Goal: Task Accomplishment & Management: Manage account settings

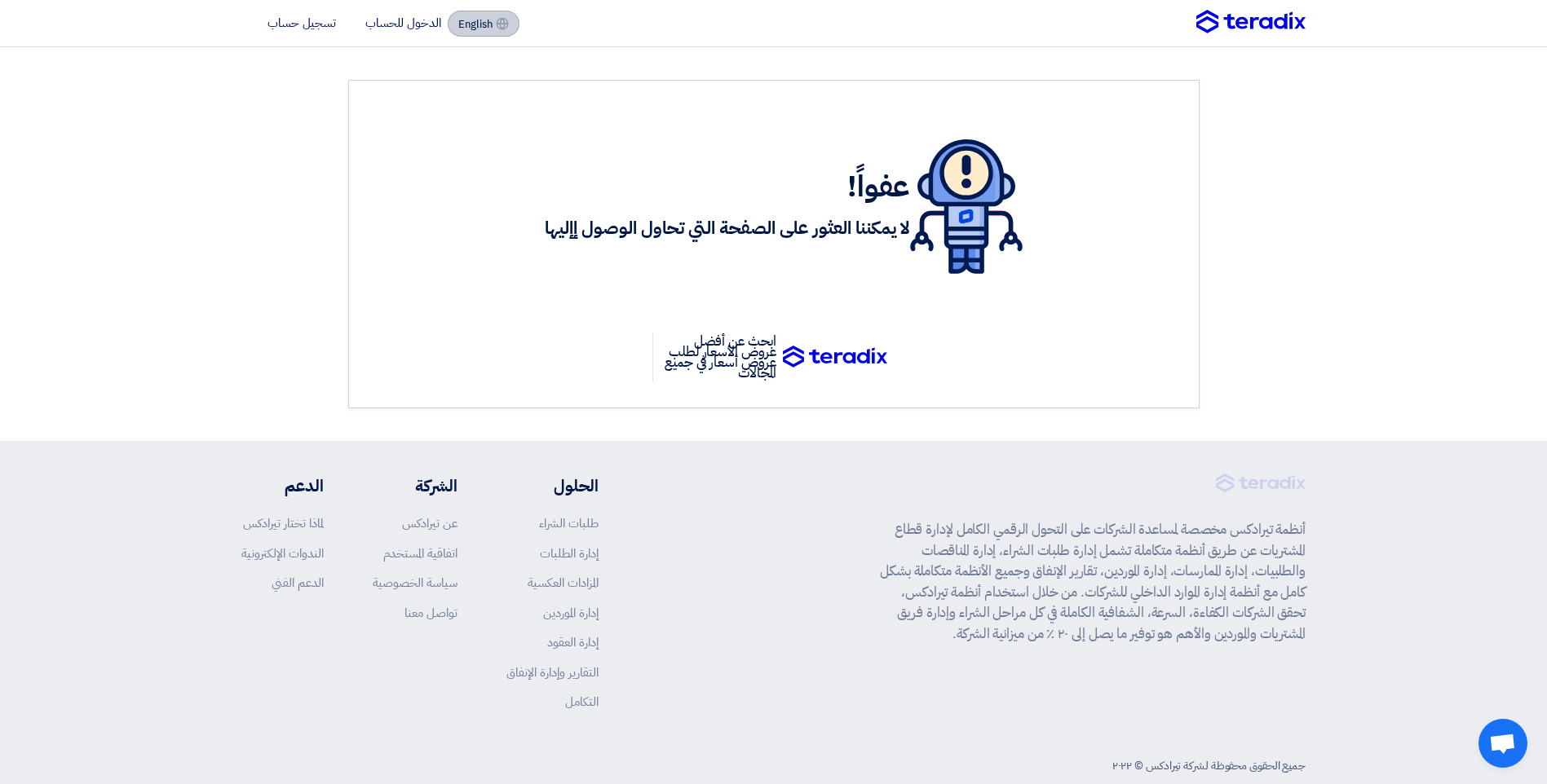
click at [500, 30] on button "English EN" at bounding box center [483, 24] width 71 height 26
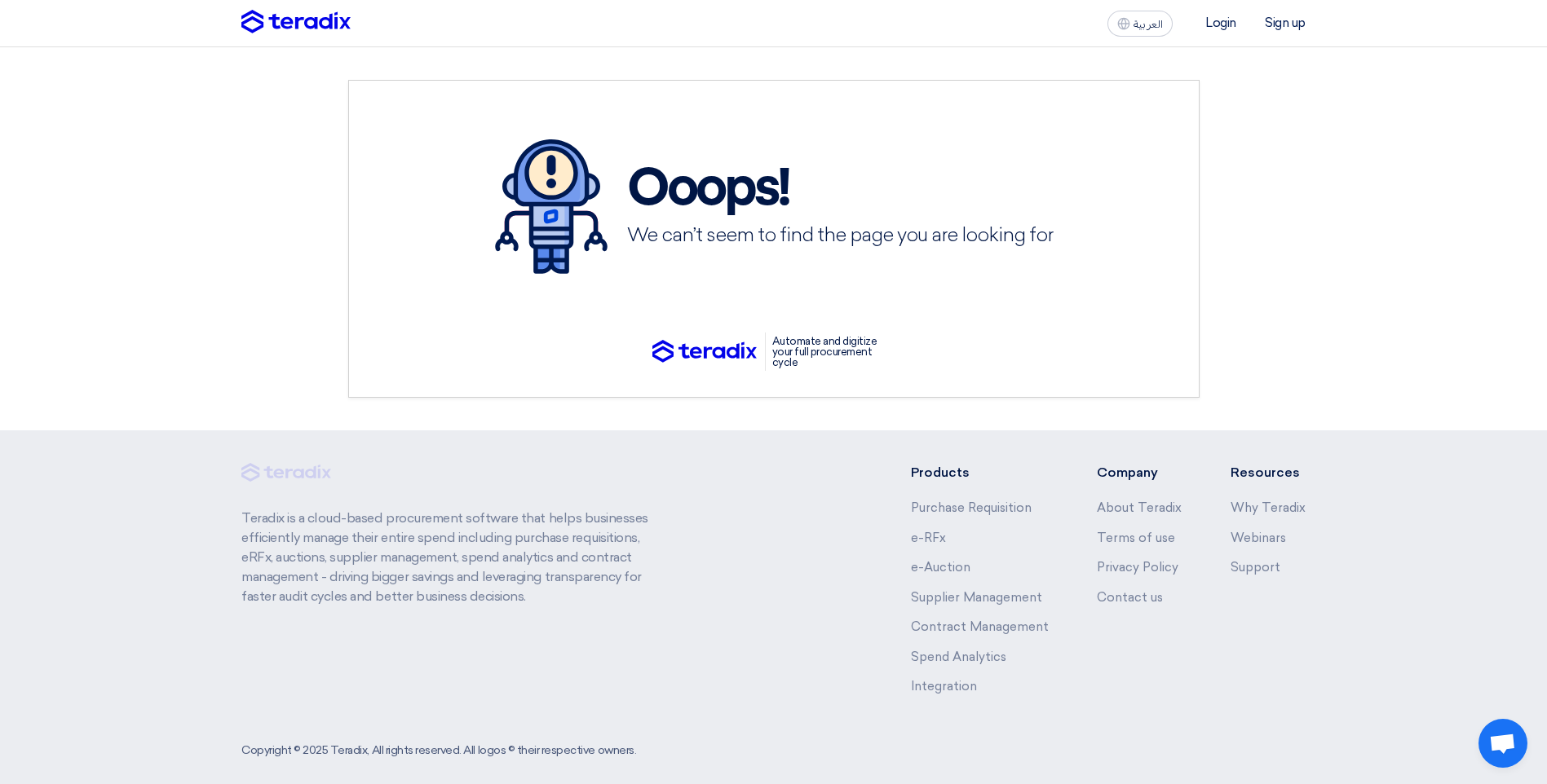
click at [1202, 27] on ul "Login Sign up" at bounding box center [1242, 24] width 126 height 19
click at [1212, 20] on li "Login" at bounding box center [1221, 23] width 31 height 15
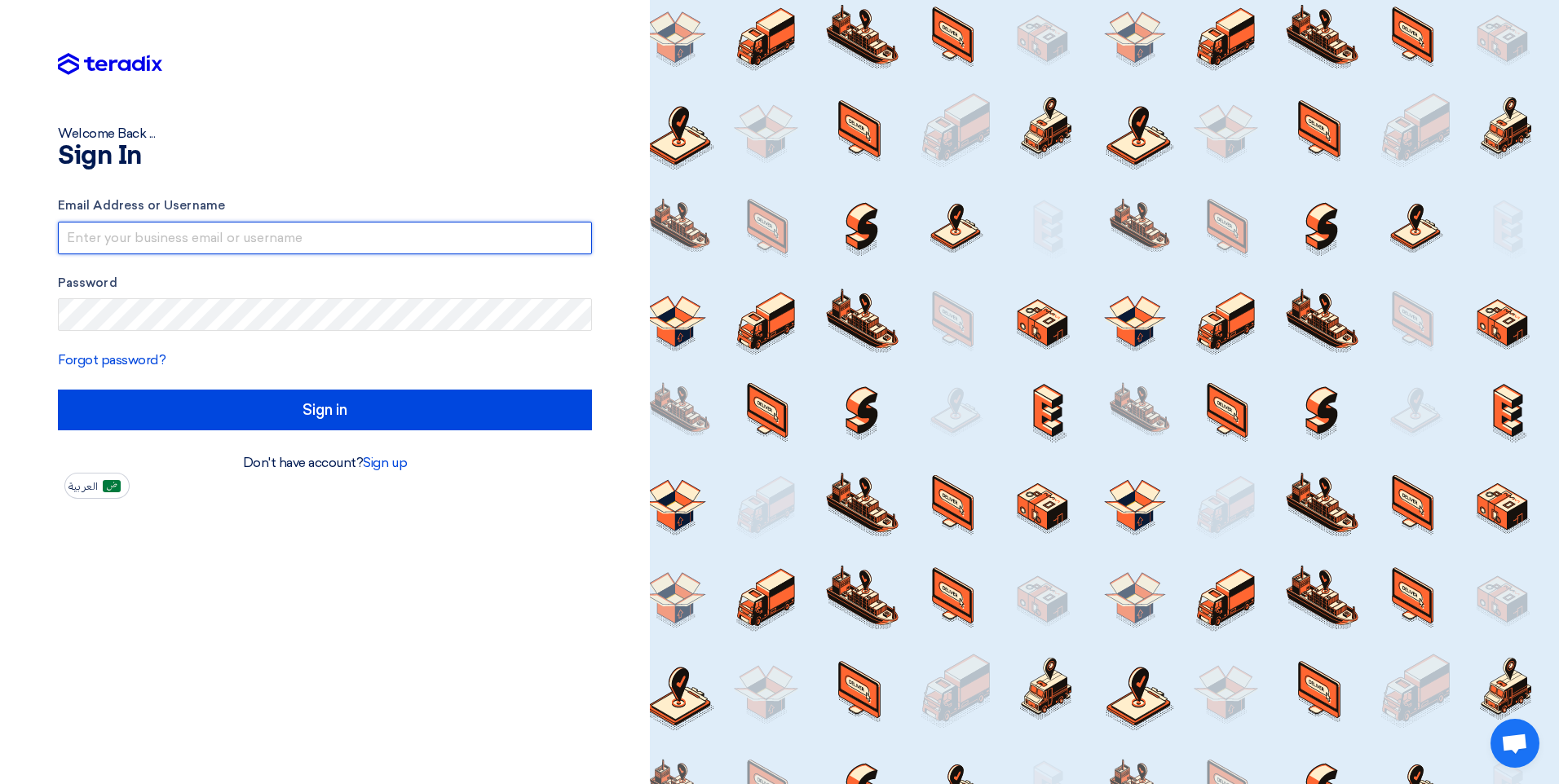
click at [285, 243] on input "text" at bounding box center [325, 238] width 534 height 33
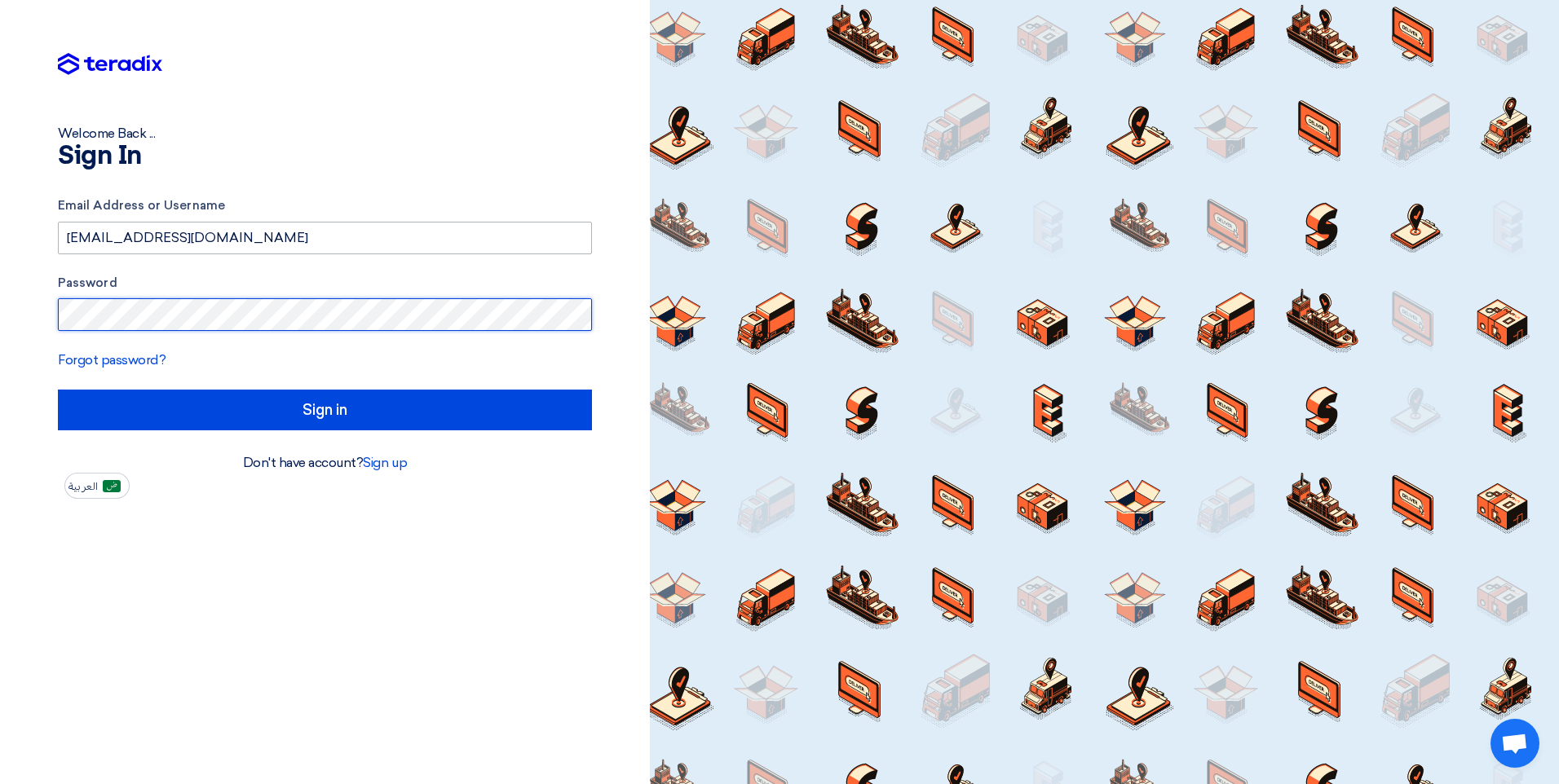
click at [58, 389] on input "Sign in" at bounding box center [325, 409] width 534 height 40
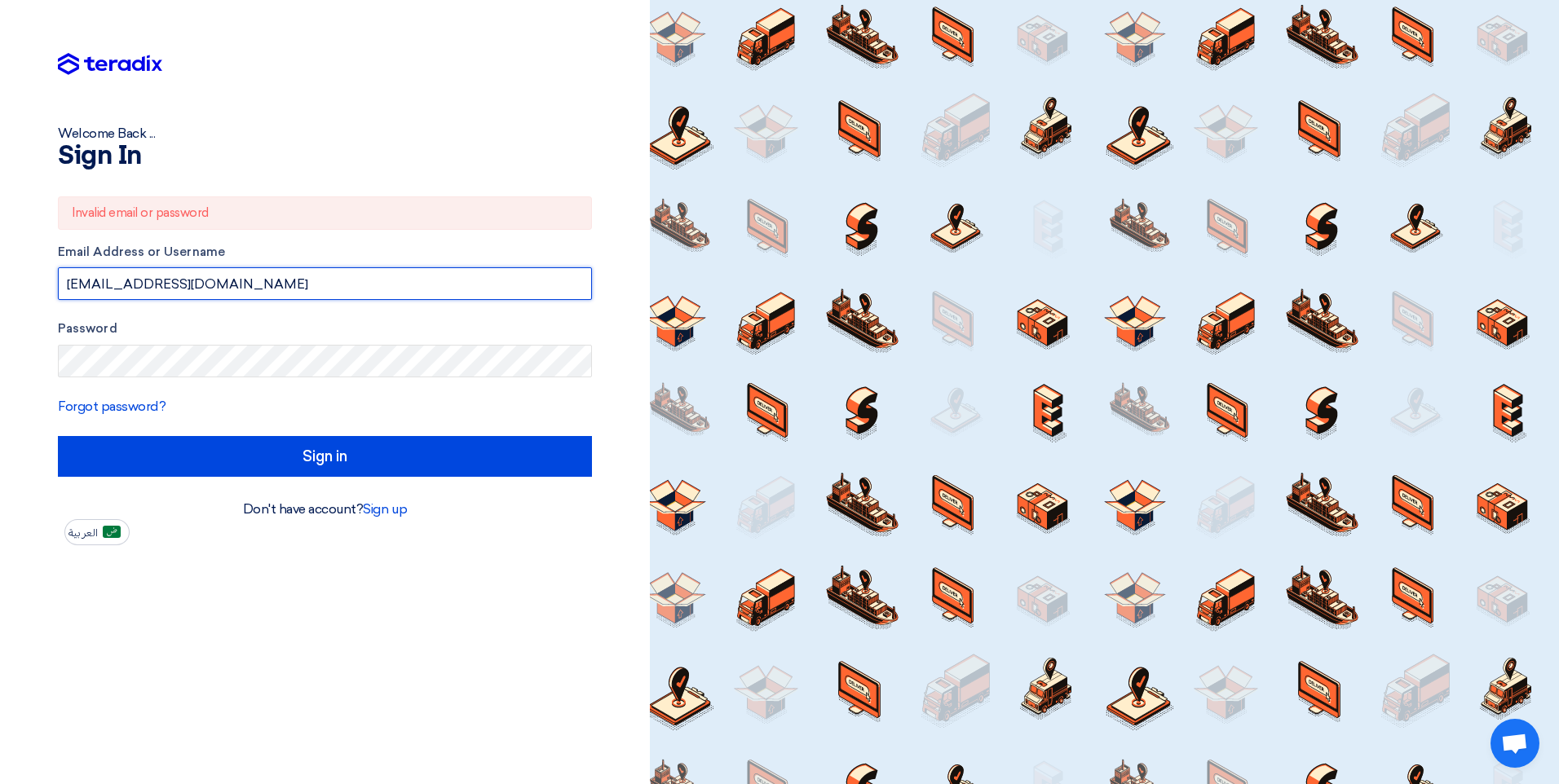
drag, startPoint x: 371, startPoint y: 295, endPoint x: -3, endPoint y: 293, distance: 374.0
click at [0, 293] on html "Welcome Back ... Sign In Invalid email or password Email Address or Username [E…" at bounding box center [780, 392] width 1559 height 784
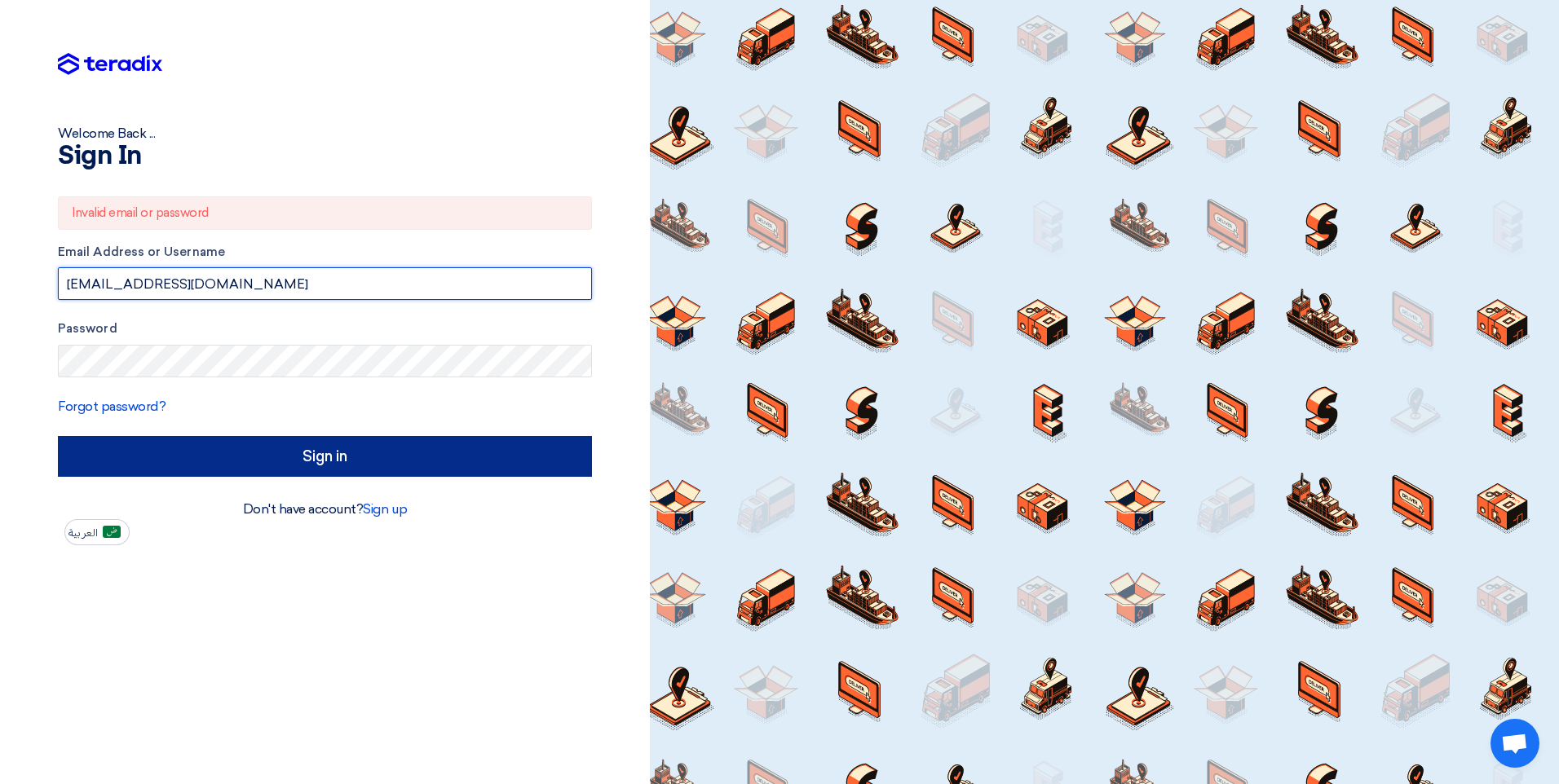
type input "[EMAIL_ADDRESS][DOMAIN_NAME]"
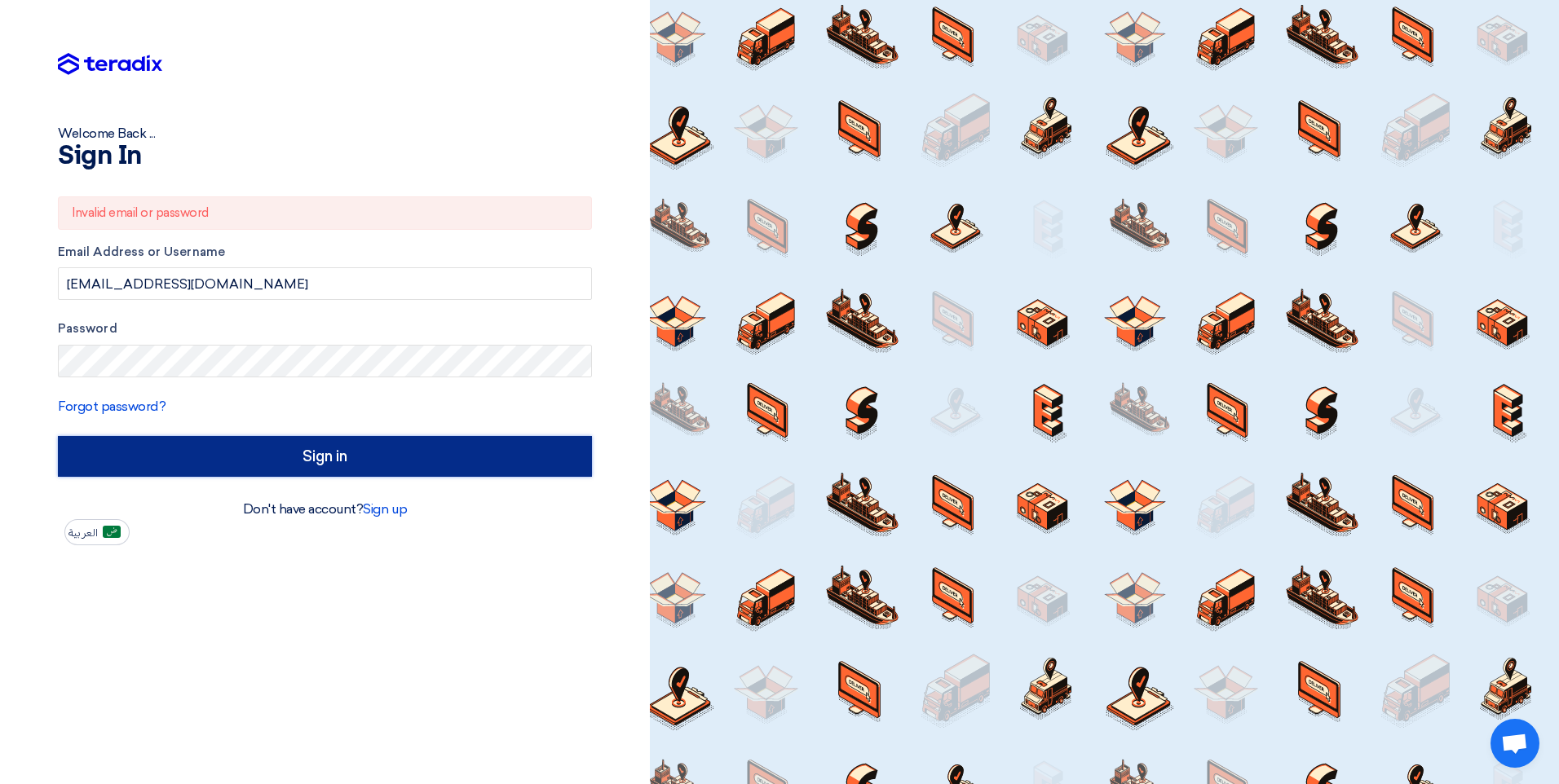
click at [297, 456] on input "Sign in" at bounding box center [325, 456] width 534 height 40
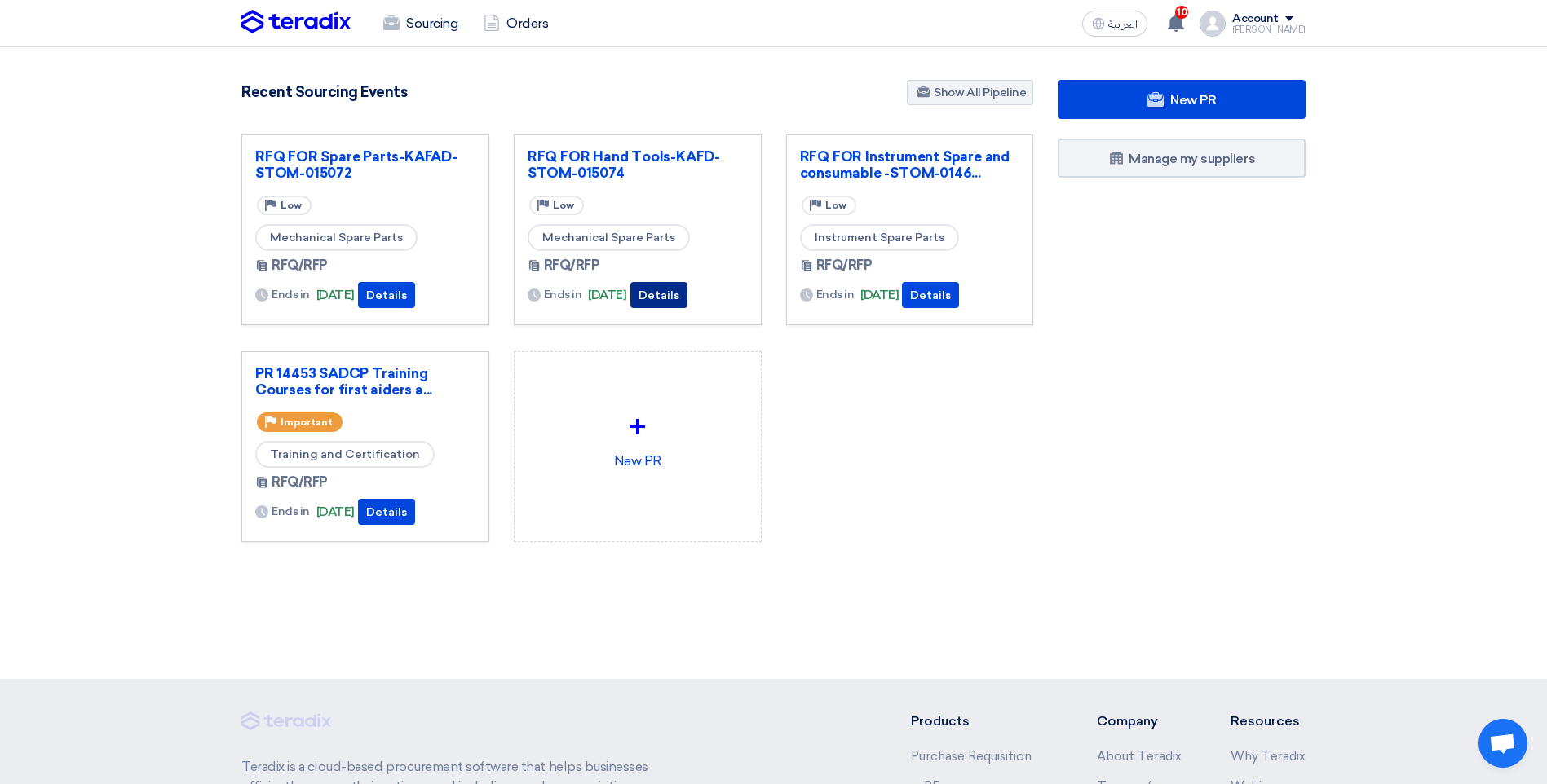
click at [687, 291] on button "Details" at bounding box center [658, 295] width 57 height 26
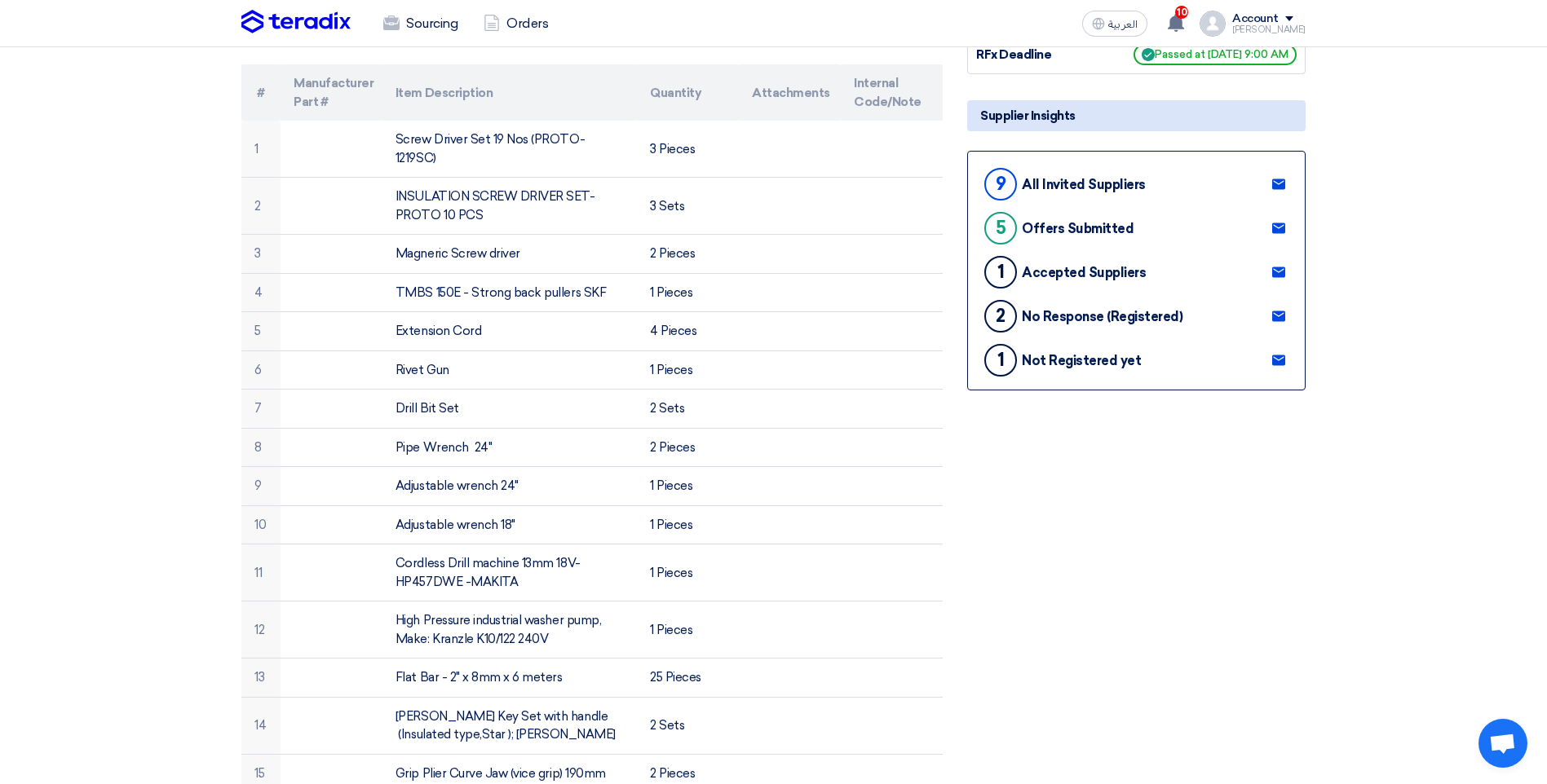
scroll to position [244, 0]
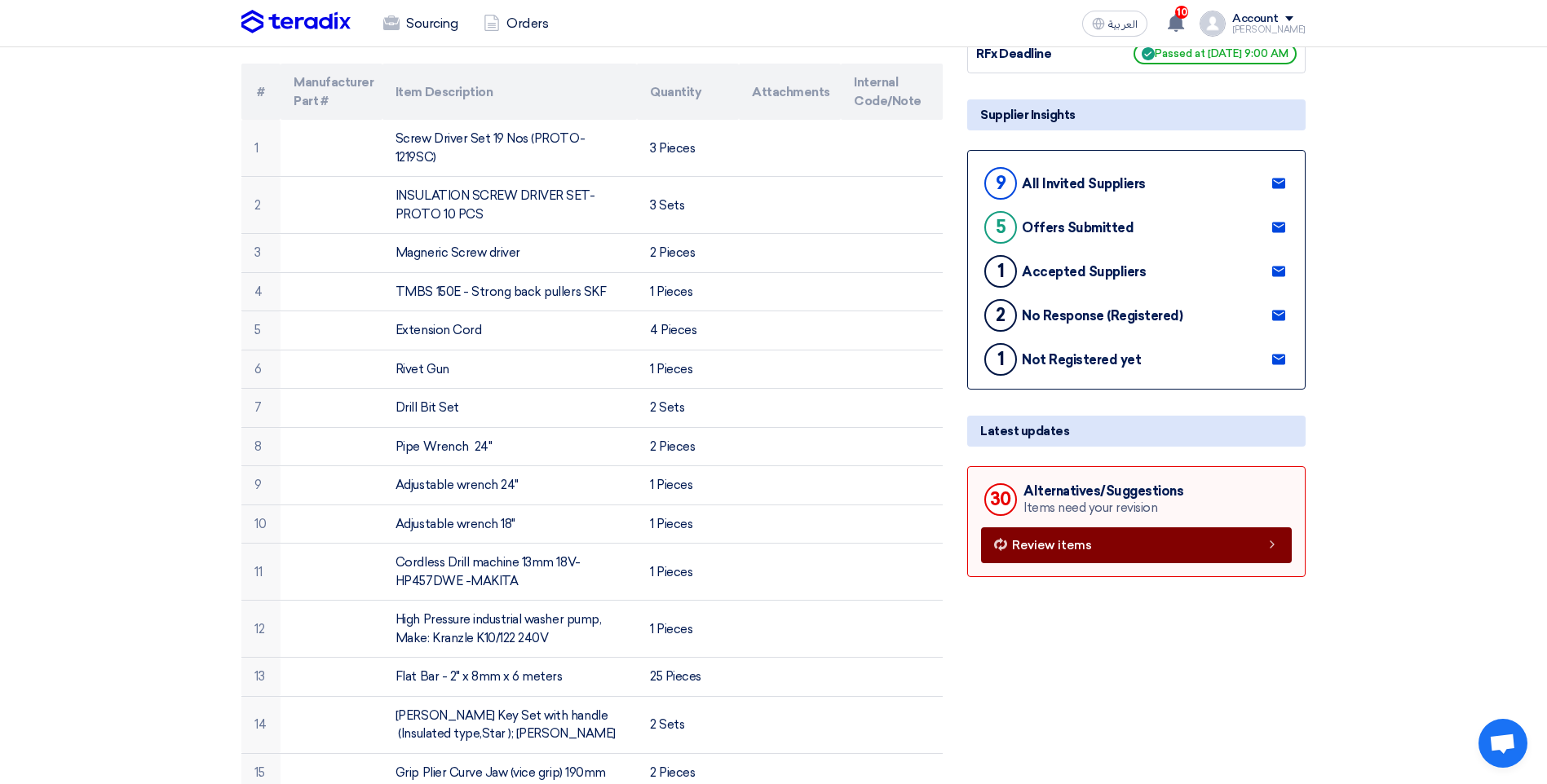
click at [1136, 545] on link "Review items" at bounding box center [1136, 545] width 310 height 36
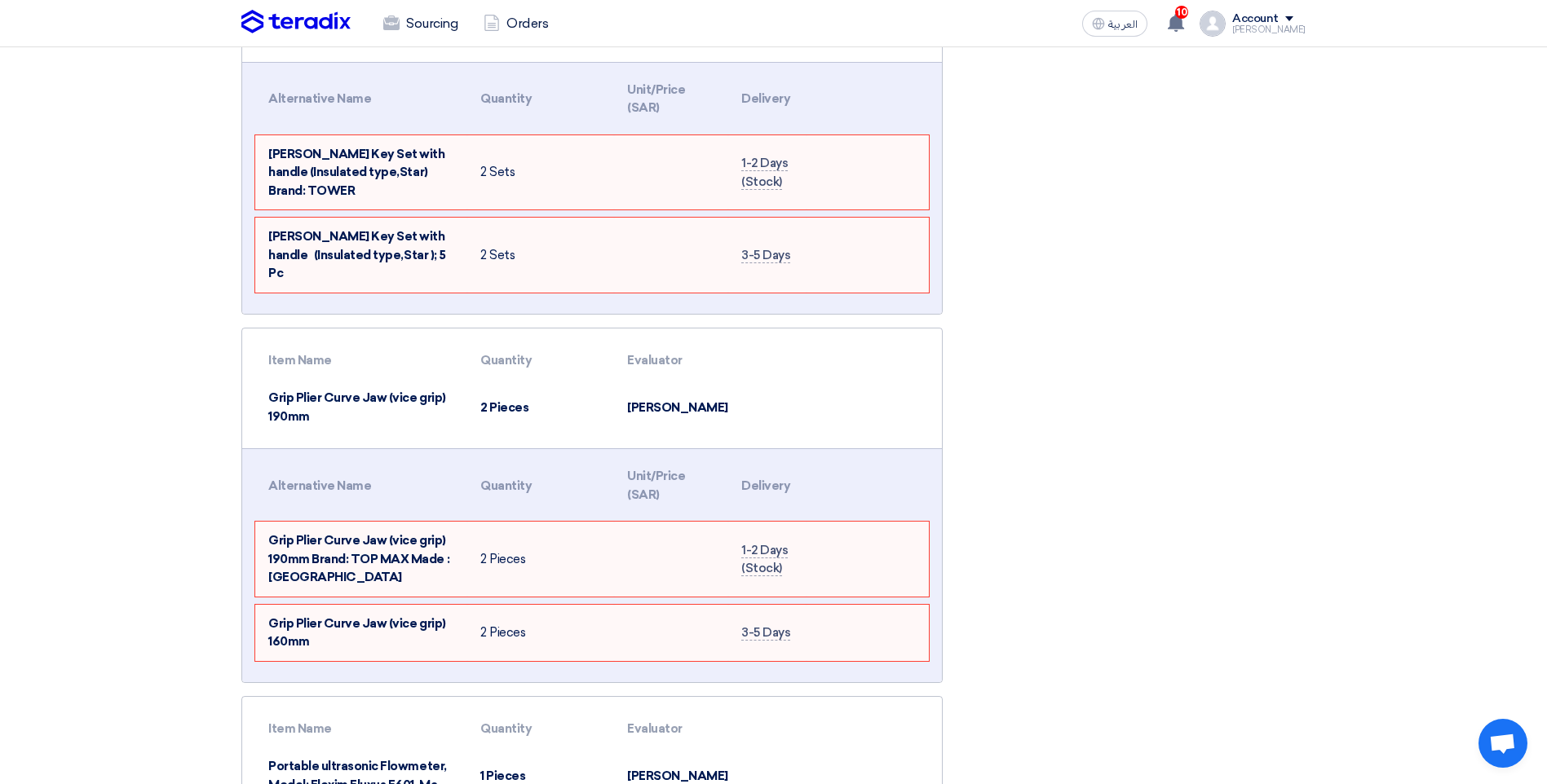
scroll to position [3831, 0]
click at [672, 604] on td at bounding box center [671, 632] width 114 height 56
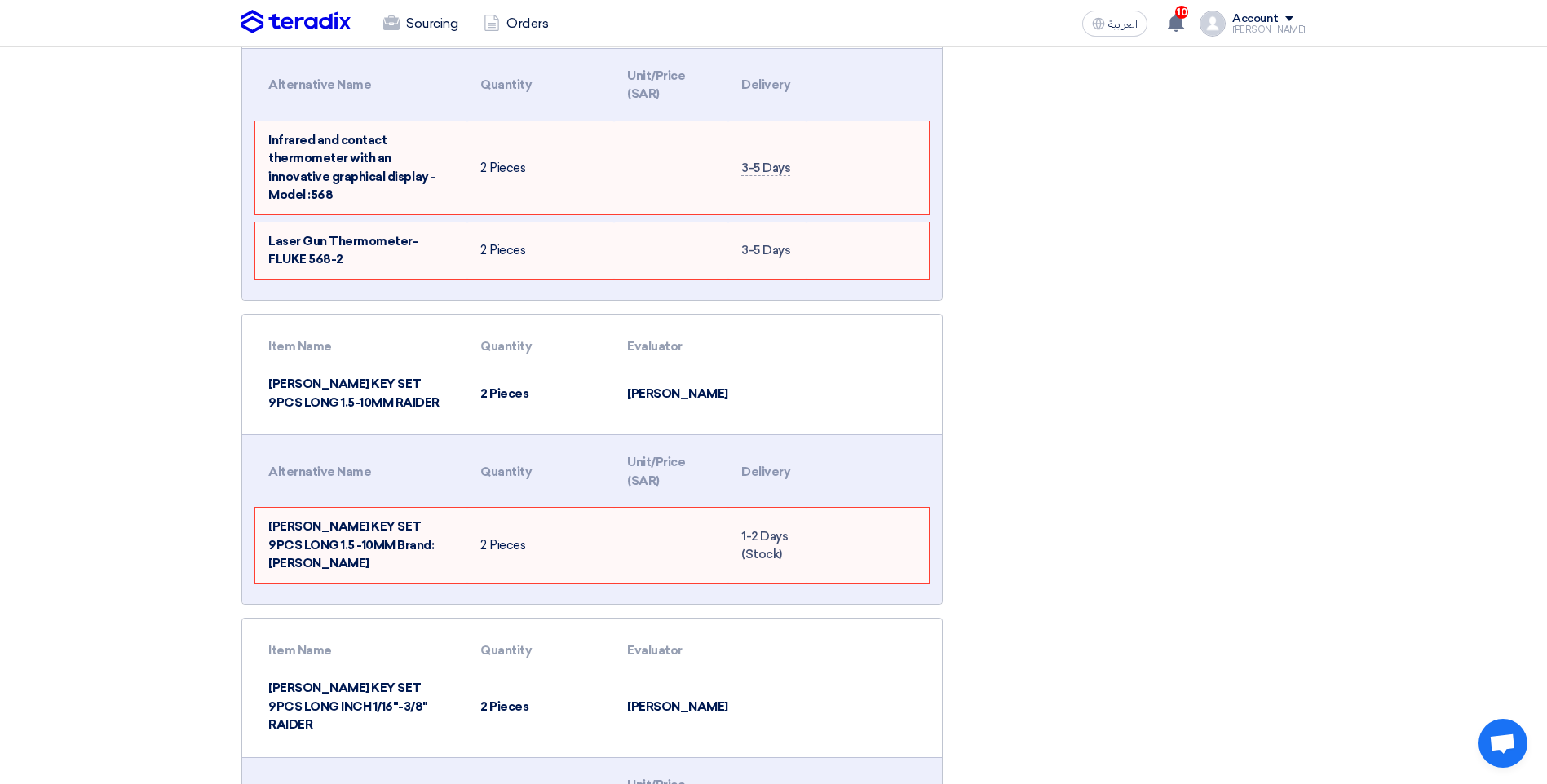
scroll to position [5462, 0]
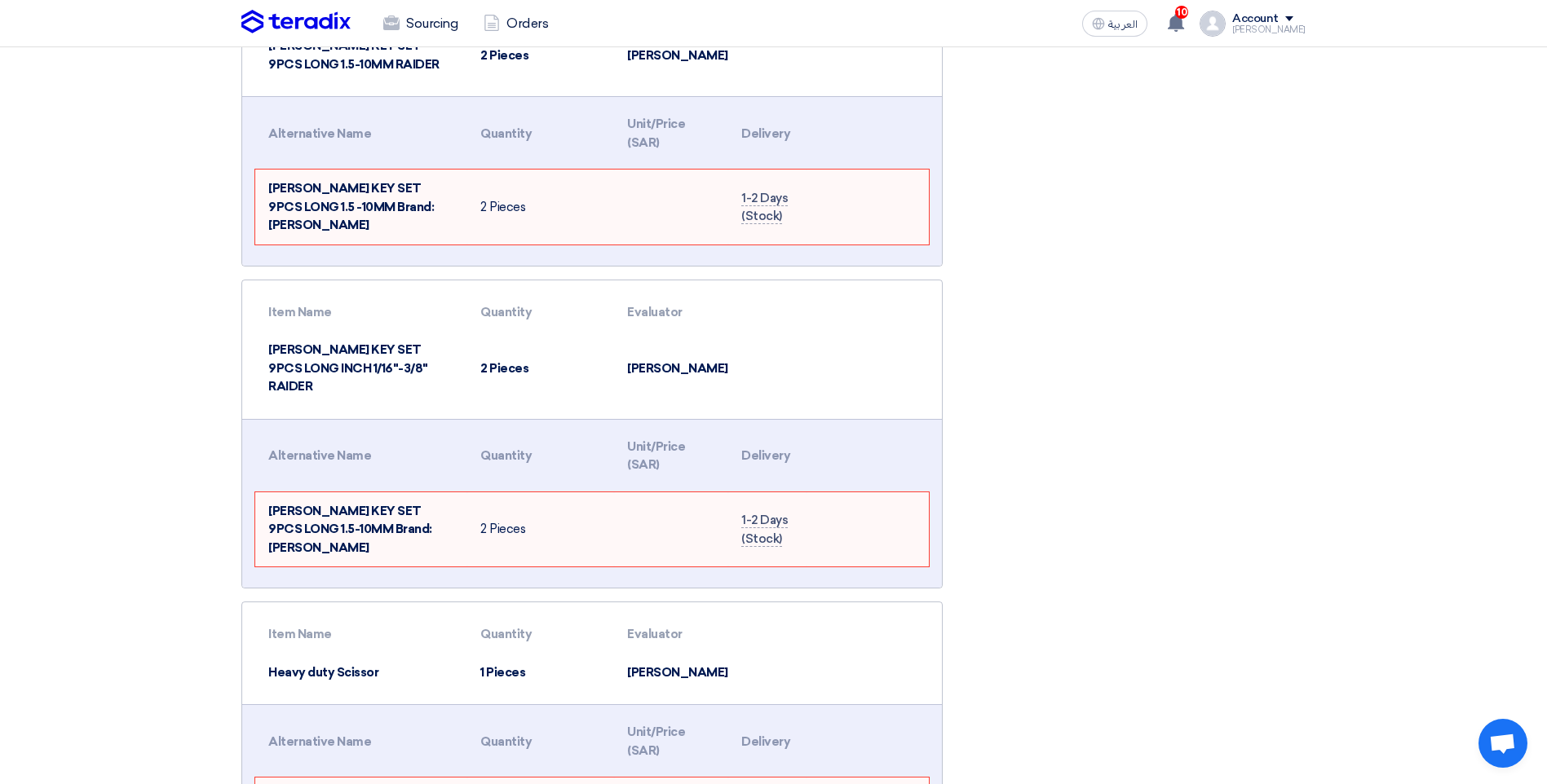
scroll to position [5869, 0]
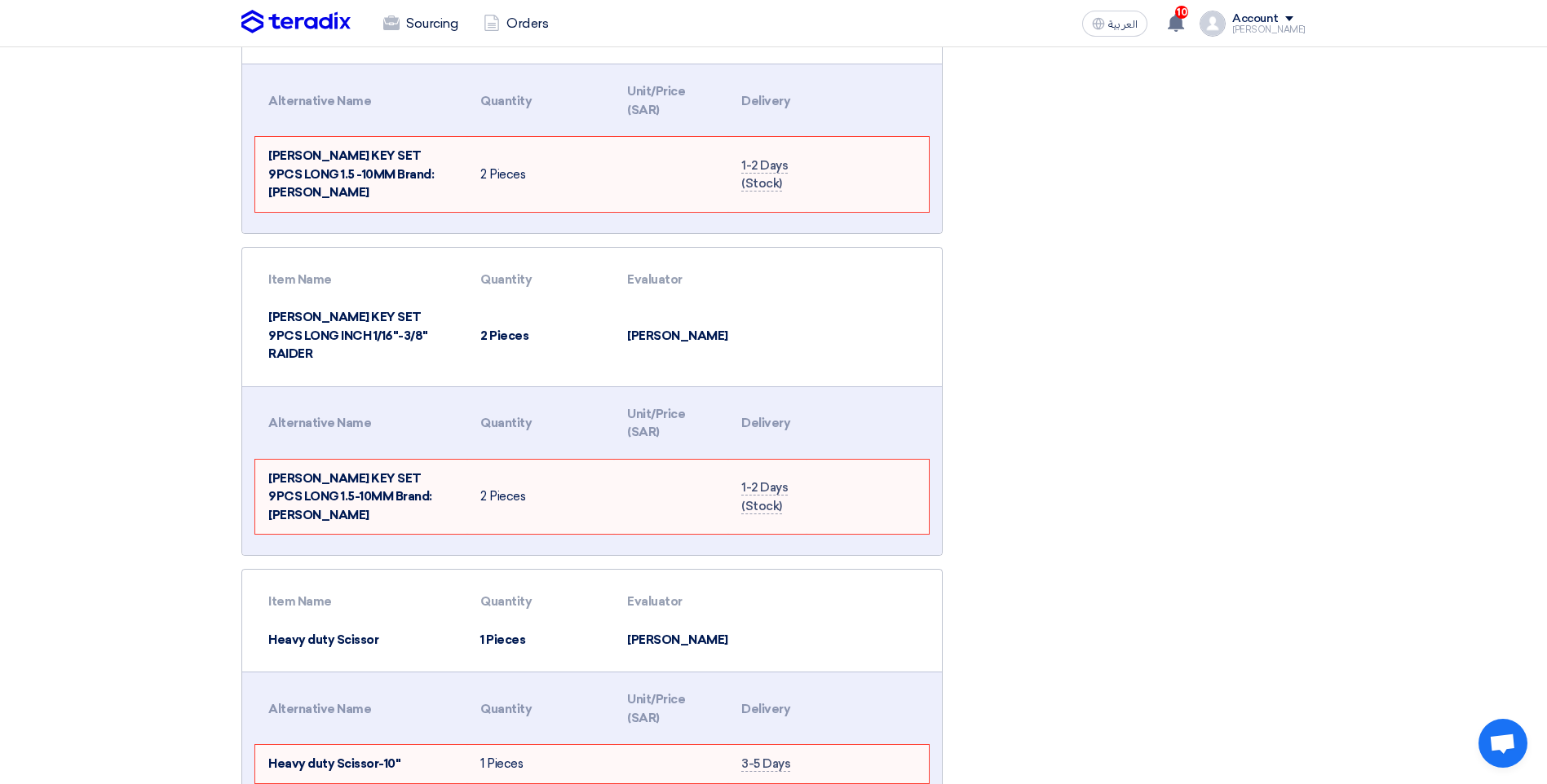
click at [884, 621] on td at bounding box center [892, 640] width 111 height 39
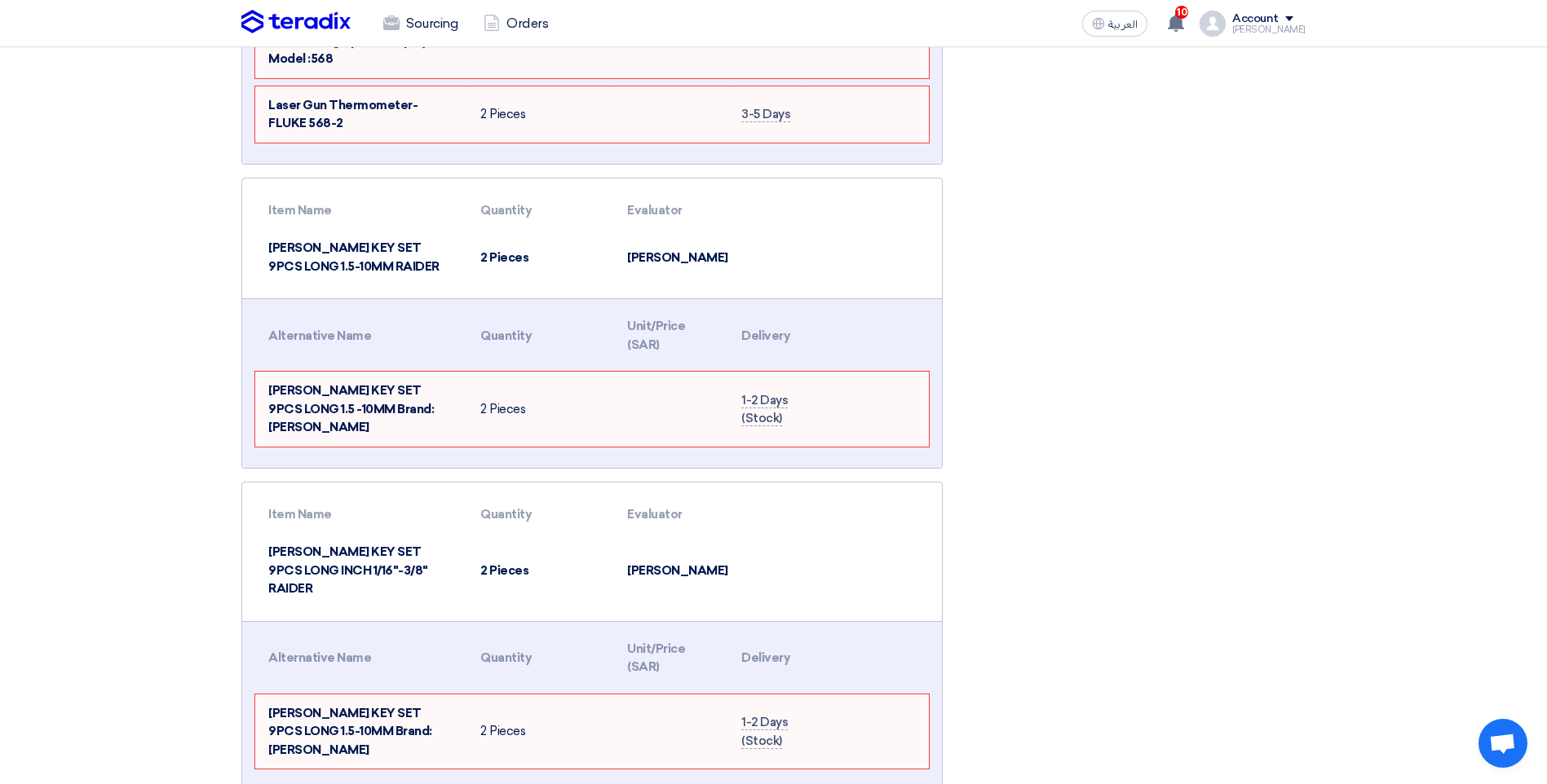
scroll to position [5624, 0]
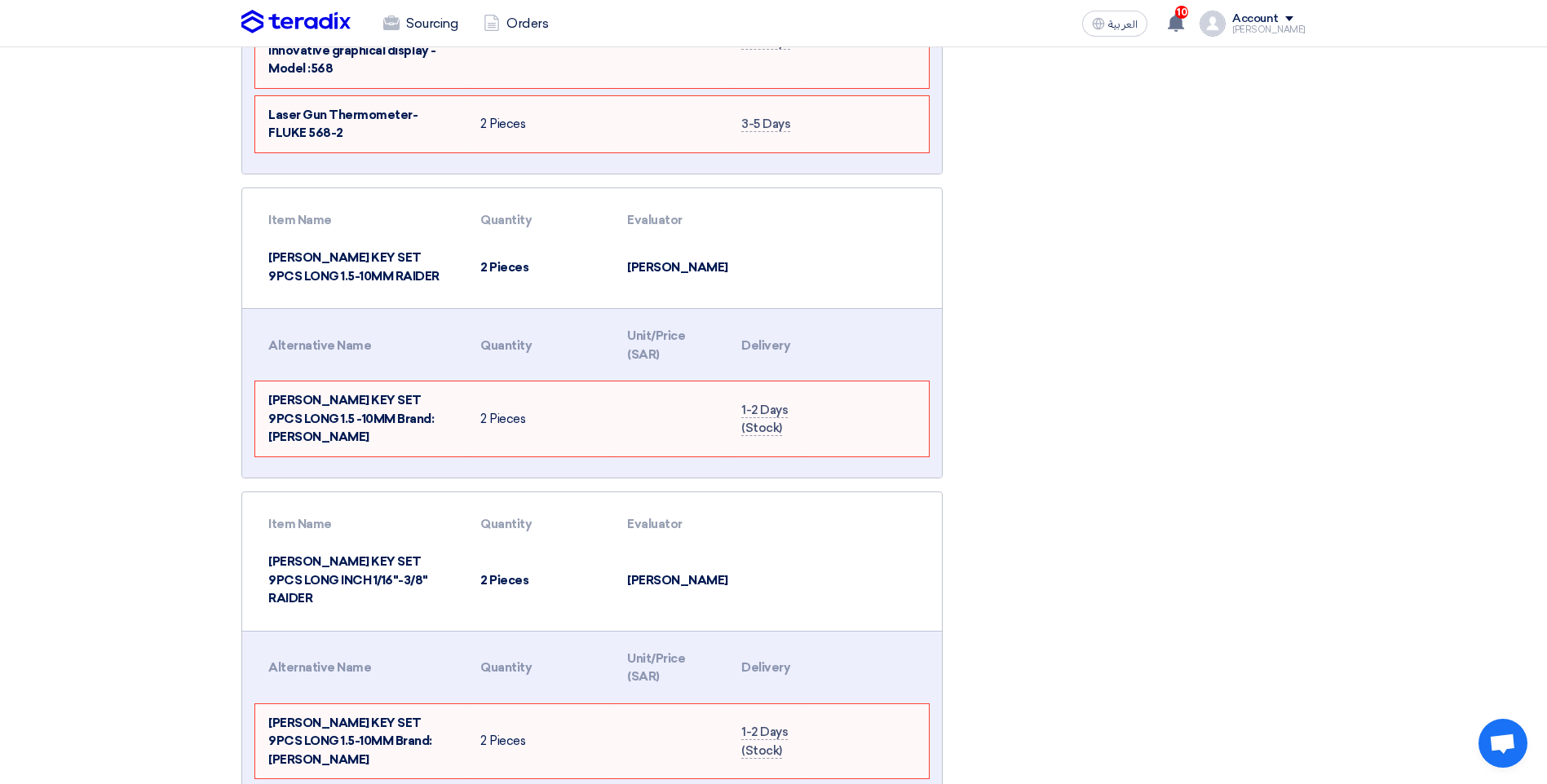
click at [873, 493] on div "Item Name Quantity Evaluator [PERSON_NAME] KEY SET 9PCS LONG INCH 1/16"-3/8" RA…" at bounding box center [592, 561] width 700 height 138
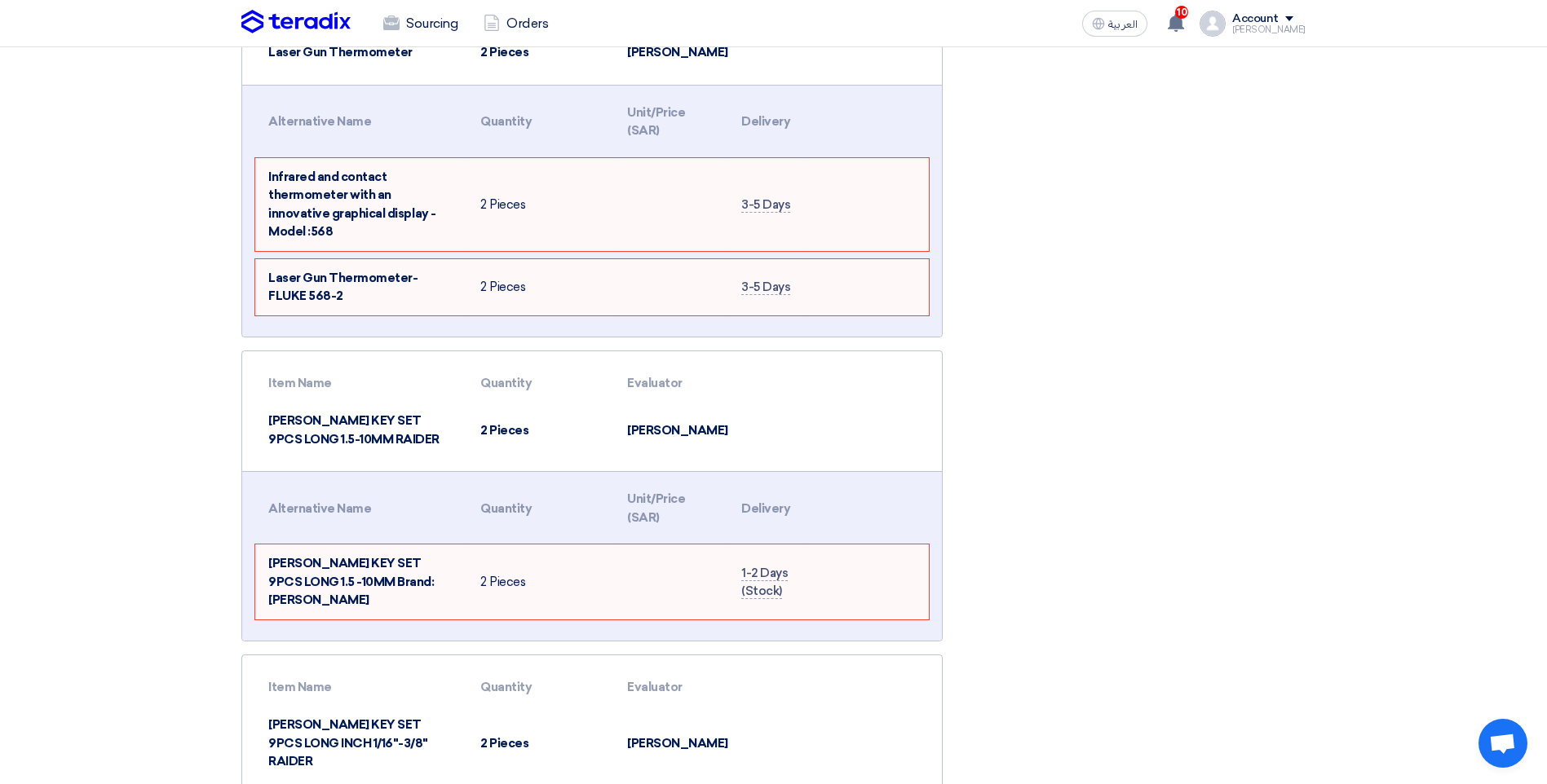
click at [856, 401] on td at bounding box center [892, 430] width 111 height 56
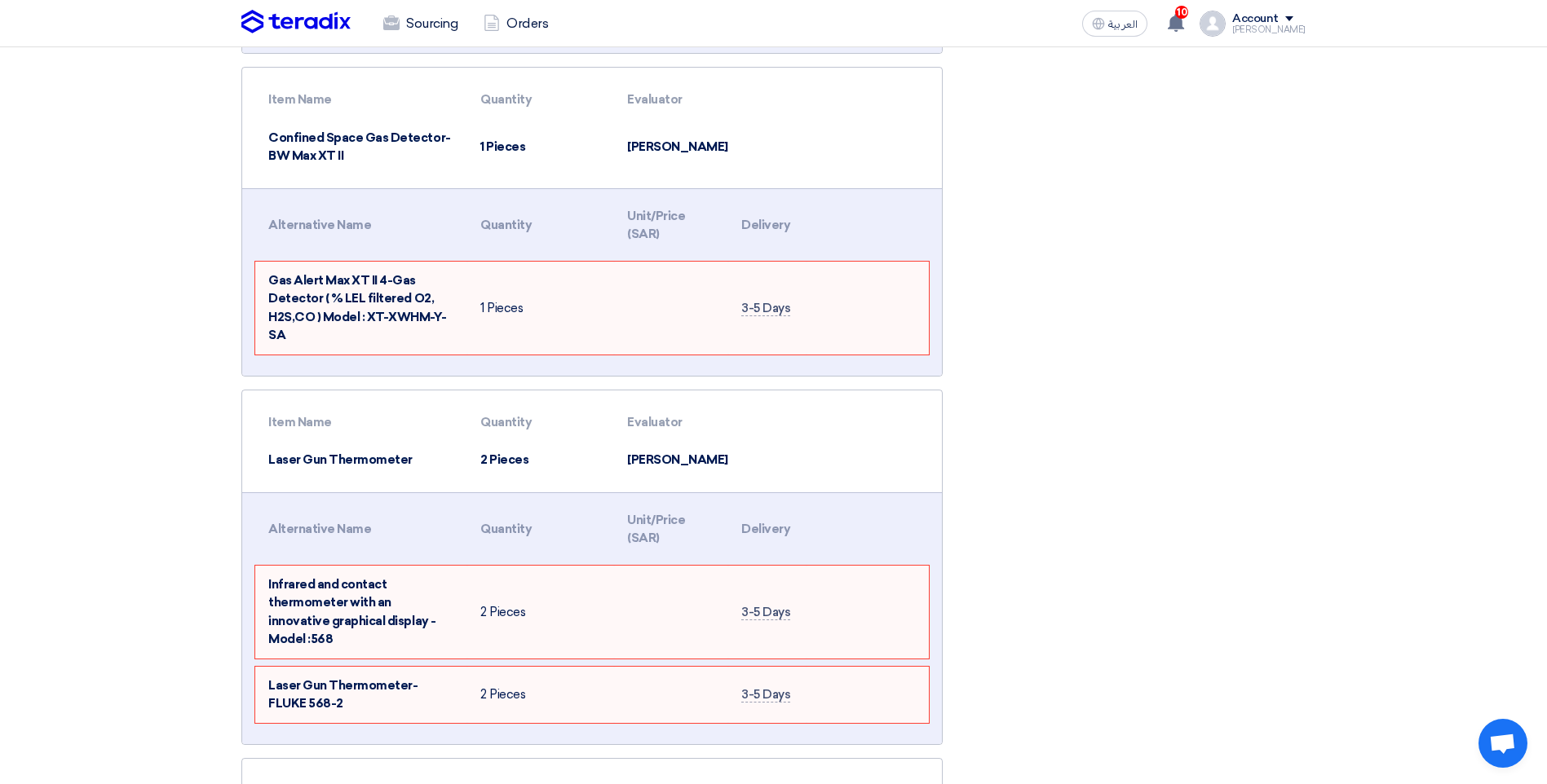
click at [856, 493] on div "Swipe left to show the rest of the table Alternative Name Quantity Unit/Price (…" at bounding box center [592, 619] width 700 height 252
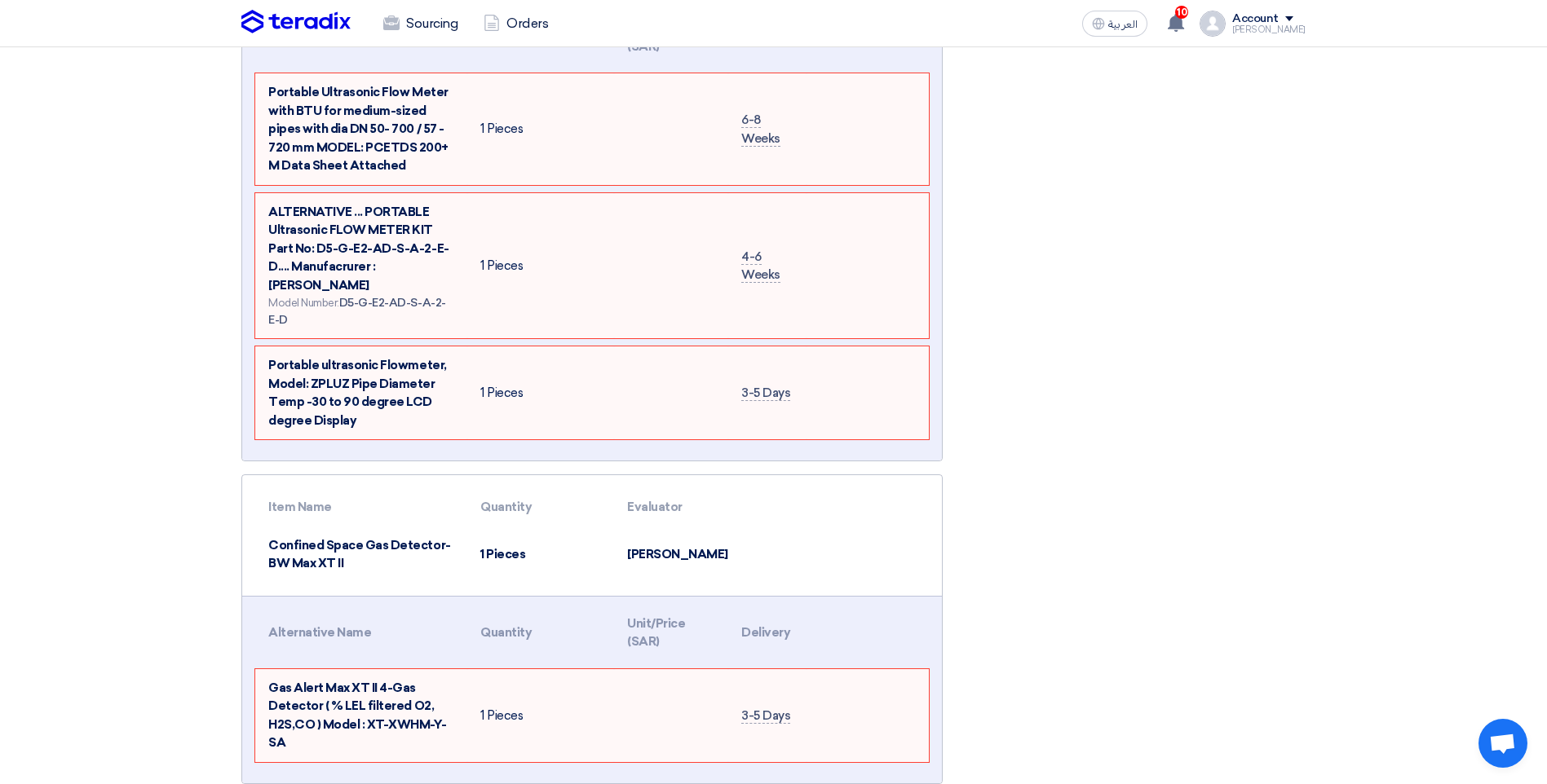
click at [840, 526] on td at bounding box center [892, 555] width 111 height 56
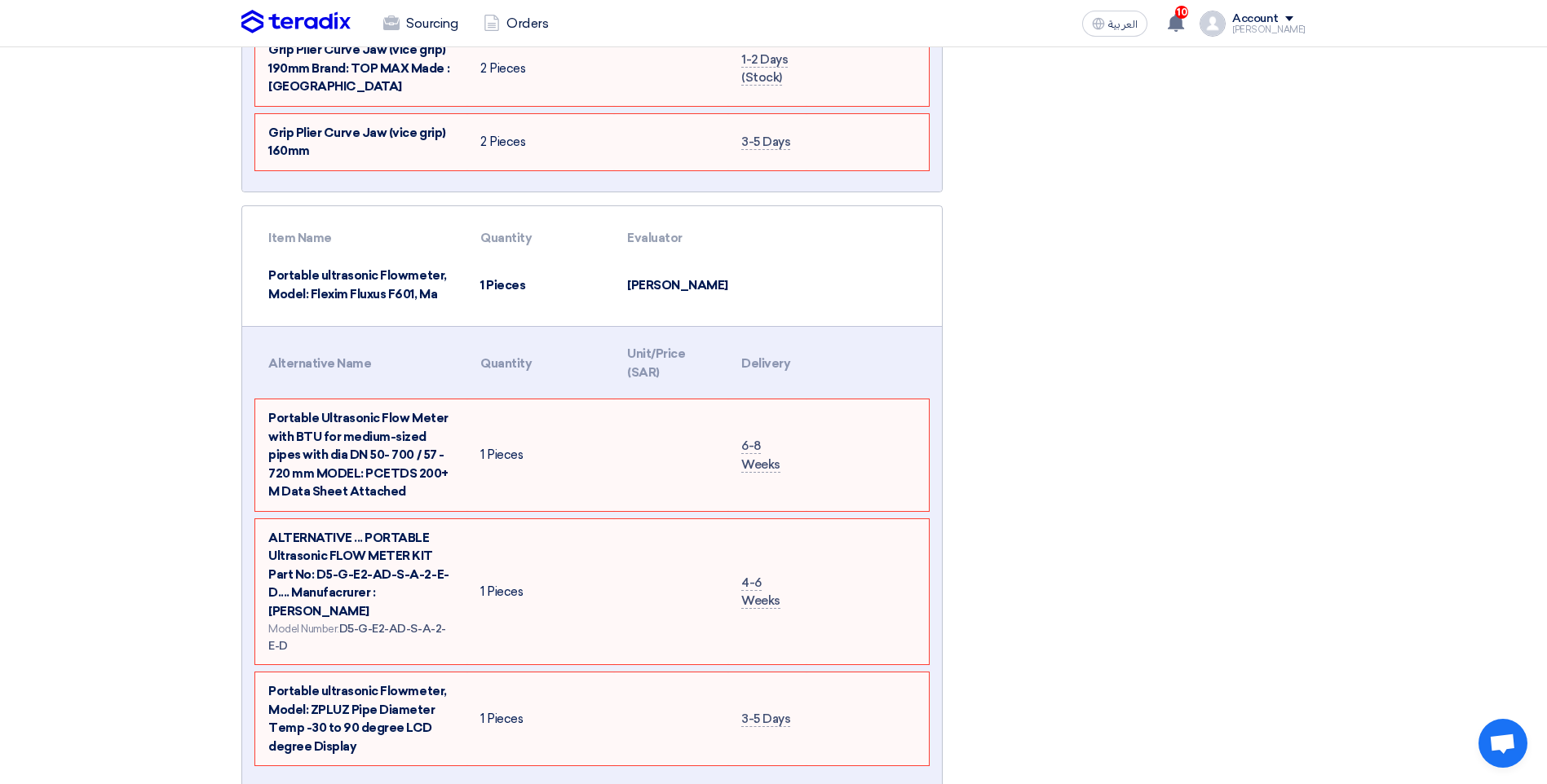
click at [829, 257] on td at bounding box center [781, 285] width 111 height 56
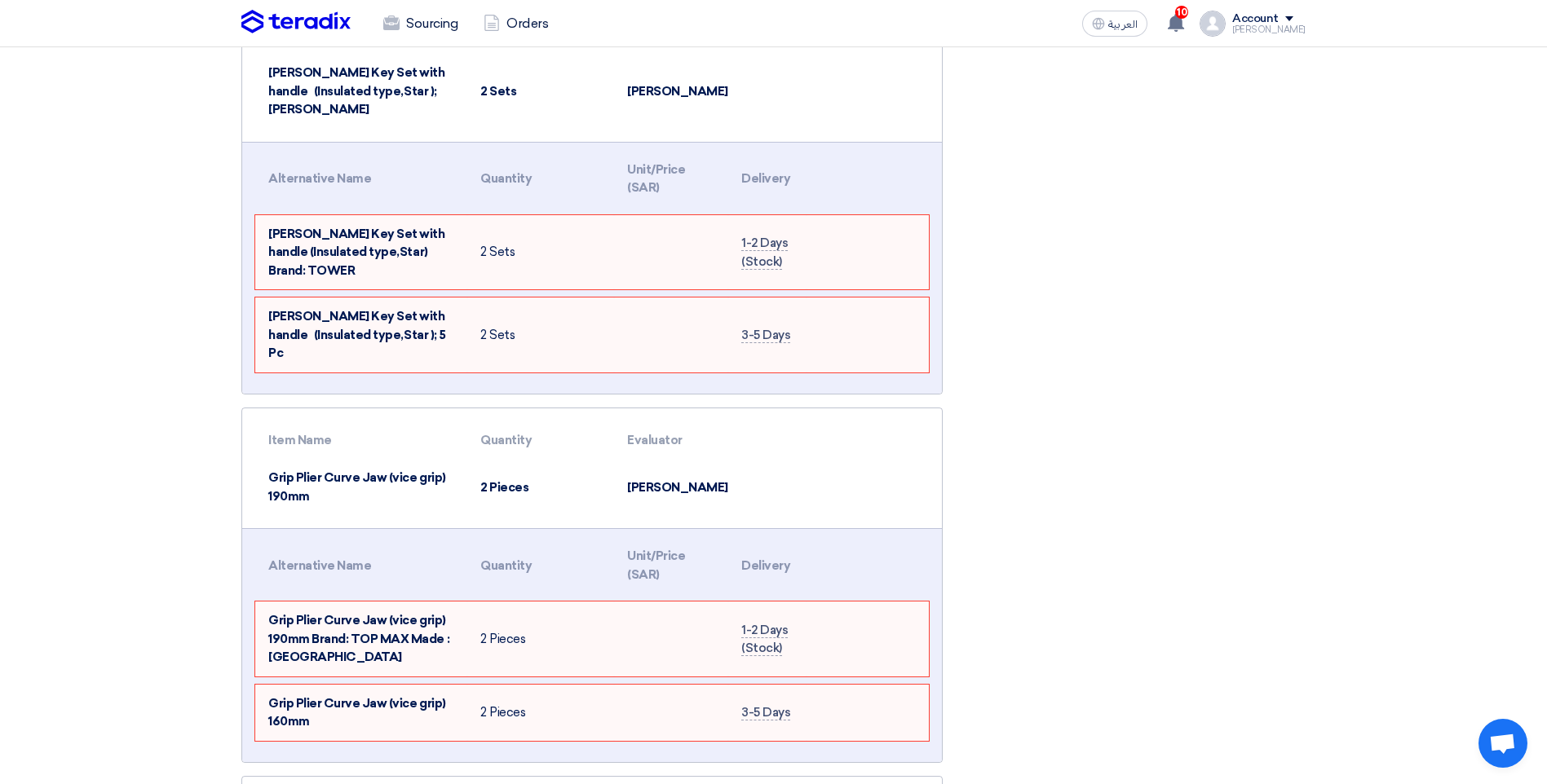
click at [859, 421] on th at bounding box center [892, 440] width 111 height 39
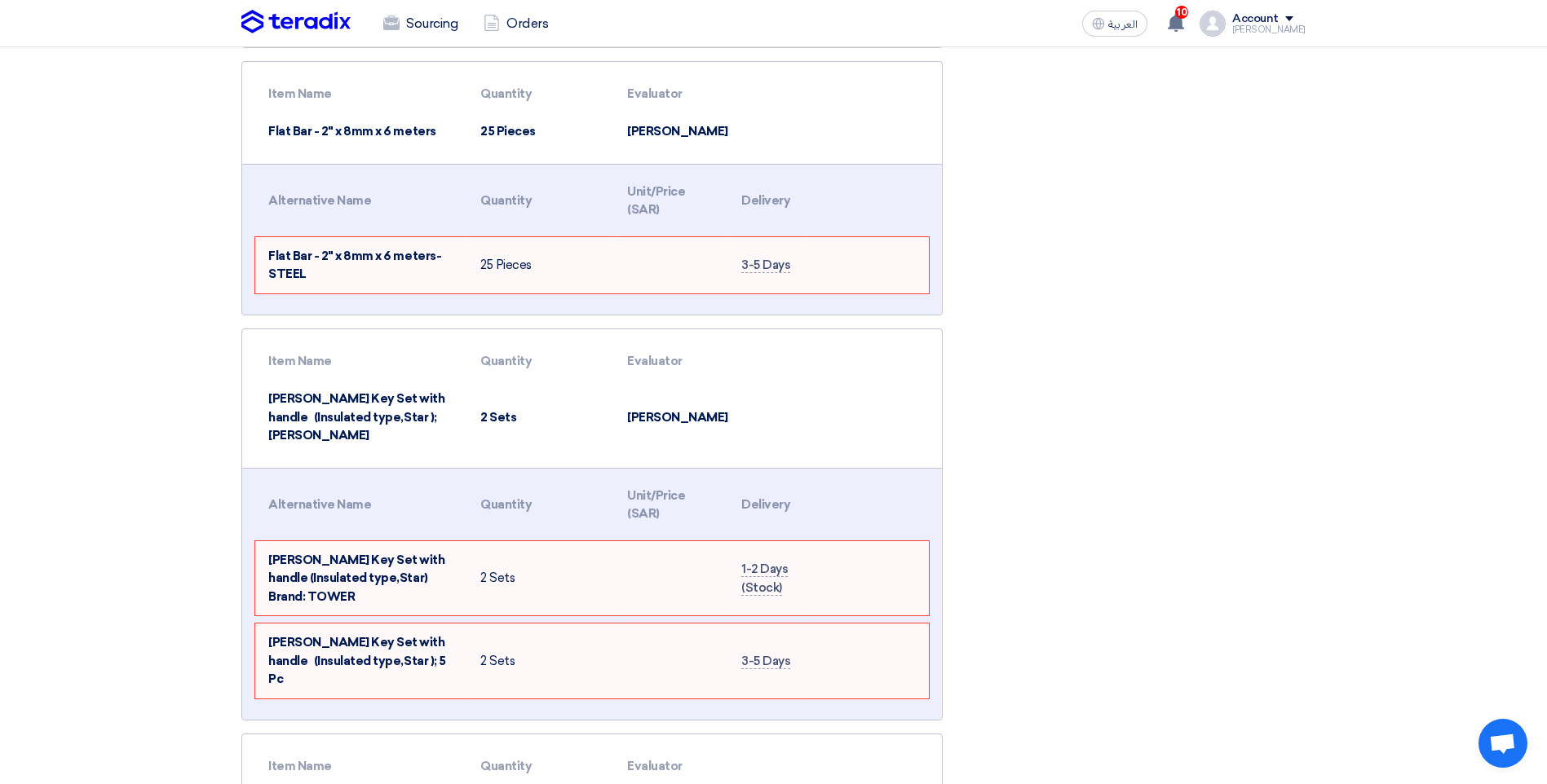
click at [860, 380] on td at bounding box center [892, 417] width 111 height 75
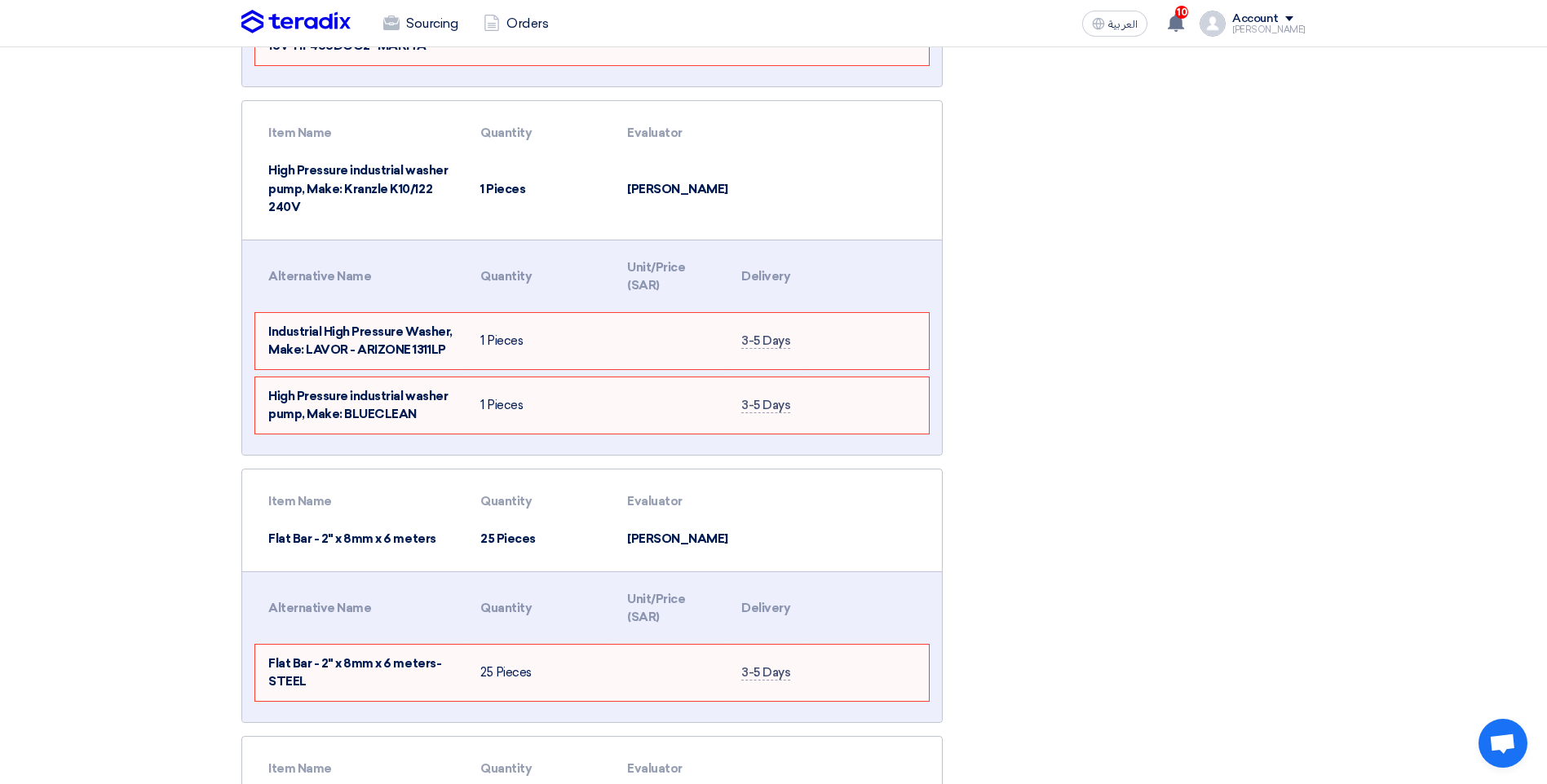
click at [830, 482] on th at bounding box center [781, 501] width 111 height 39
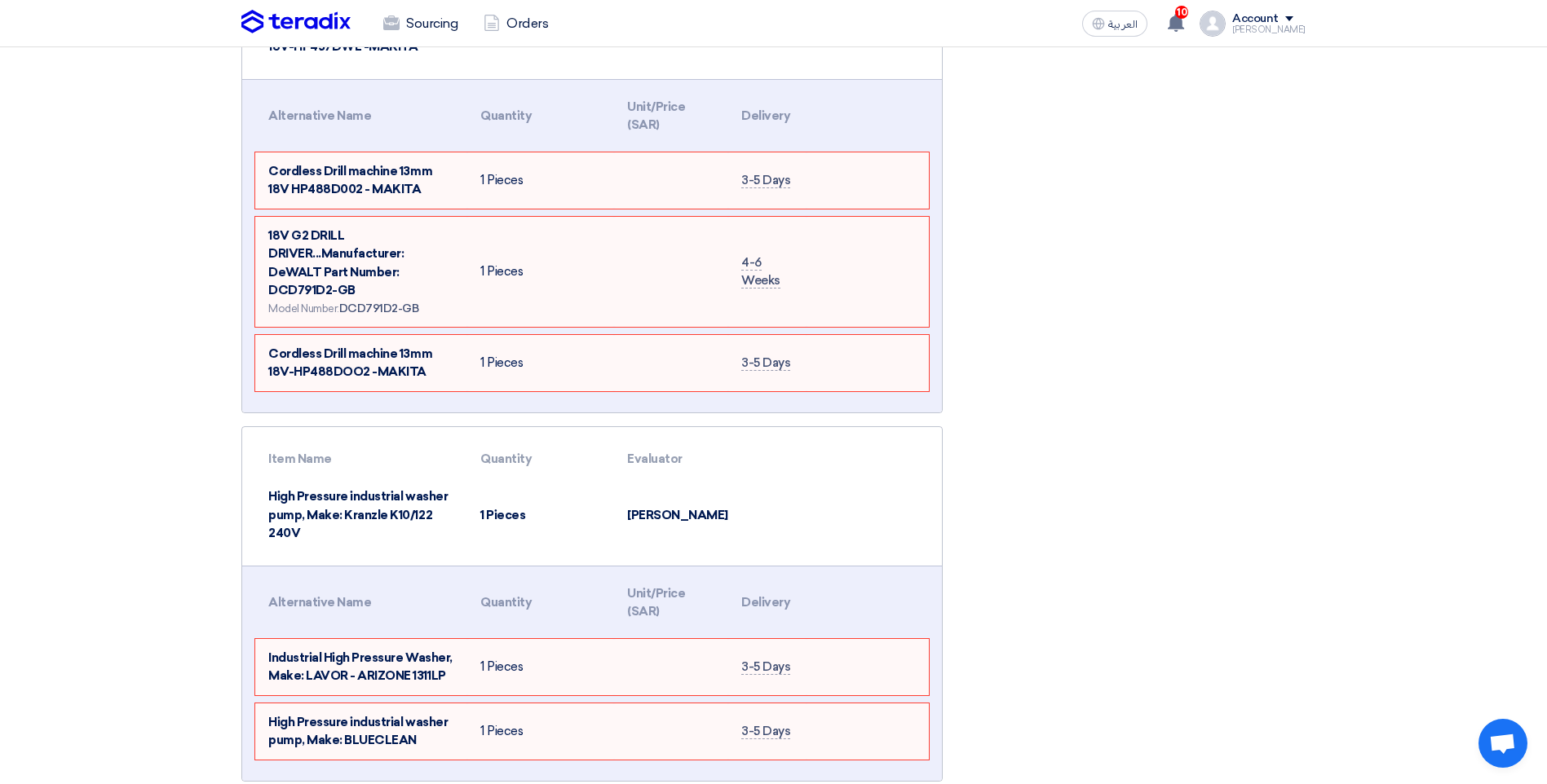
click at [857, 478] on td at bounding box center [892, 515] width 111 height 75
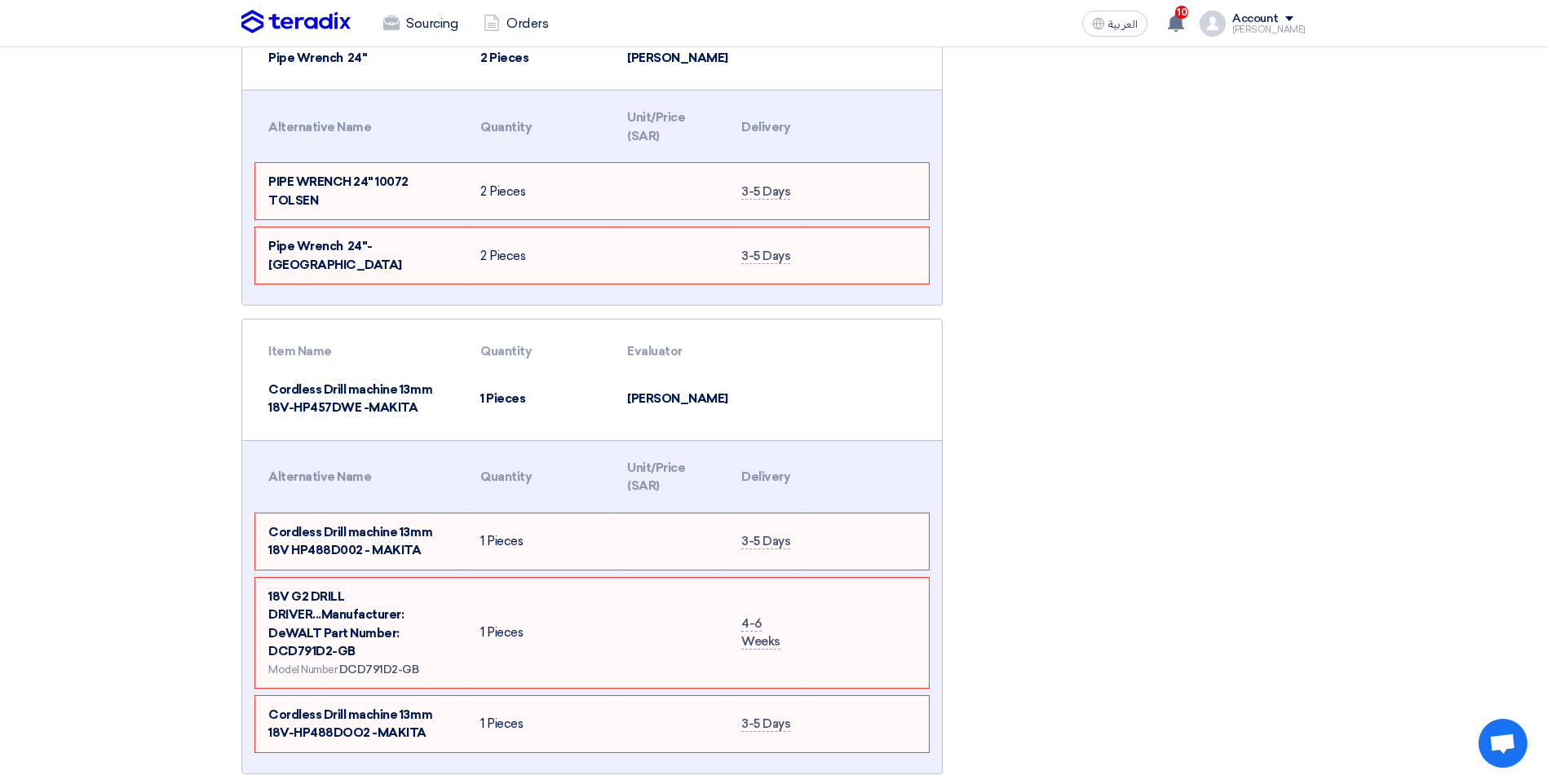
scroll to position [2201, 0]
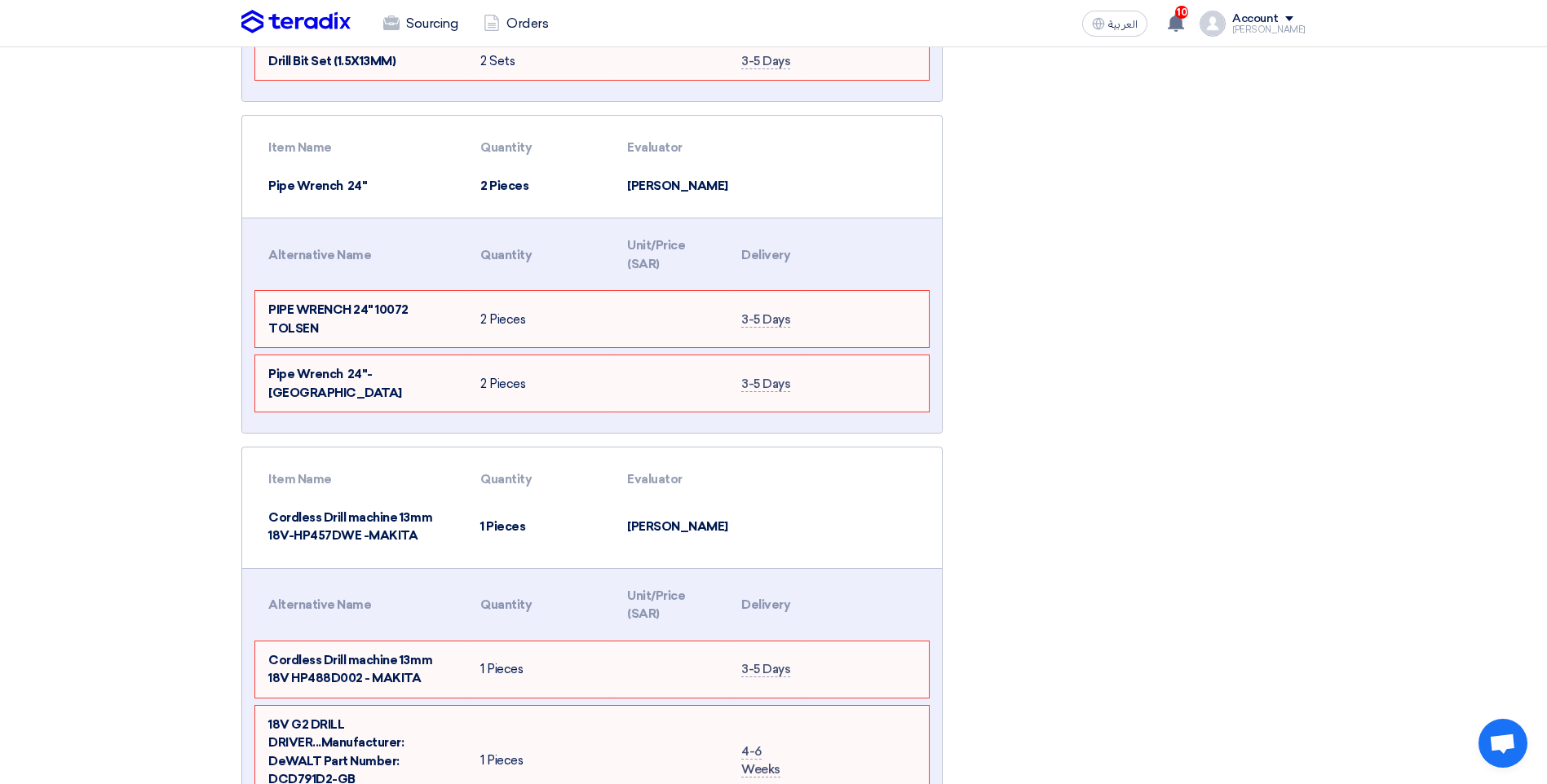
click at [858, 461] on th at bounding box center [892, 479] width 111 height 39
click at [874, 167] on td at bounding box center [892, 186] width 111 height 39
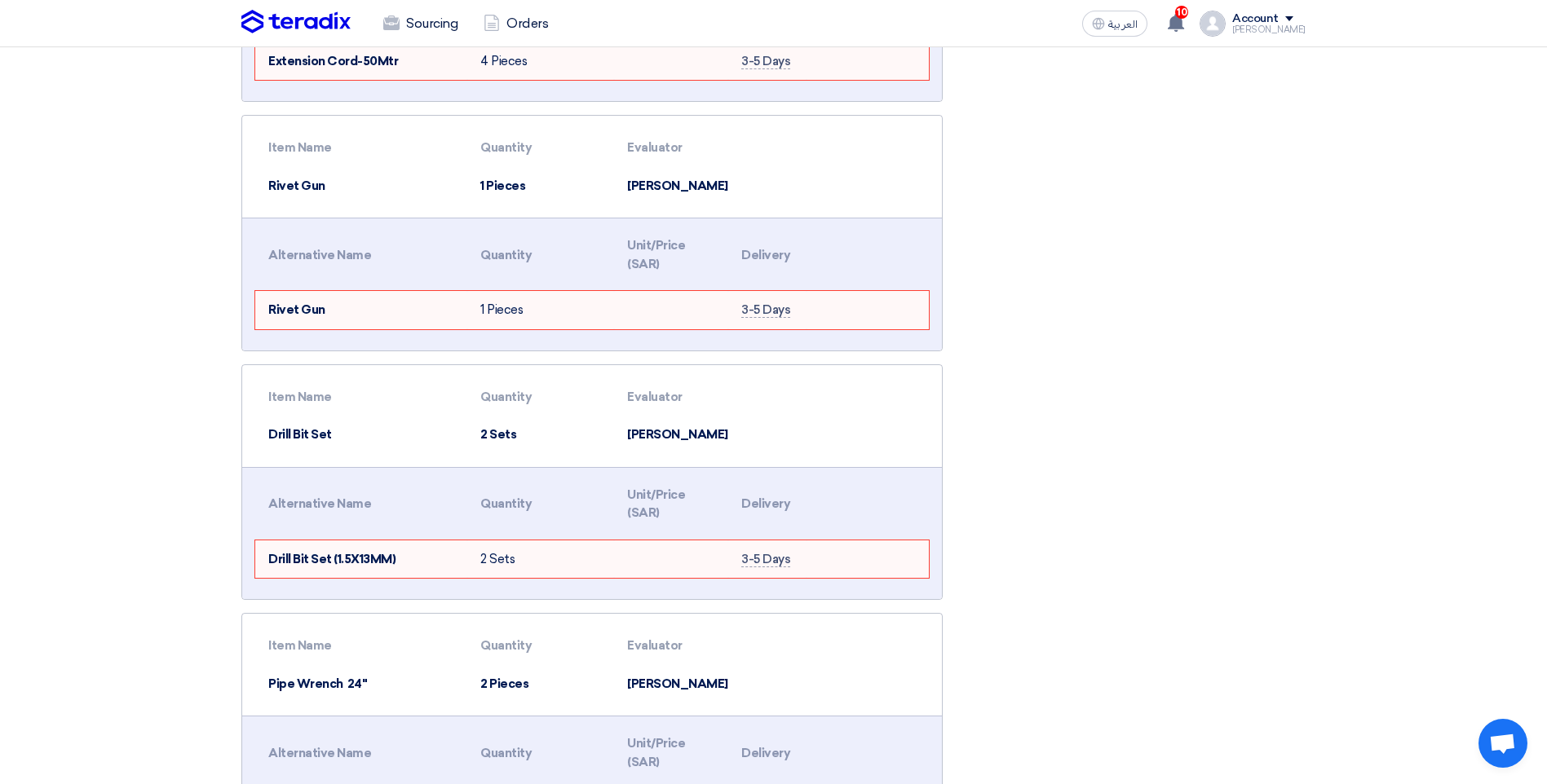
scroll to position [1630, 0]
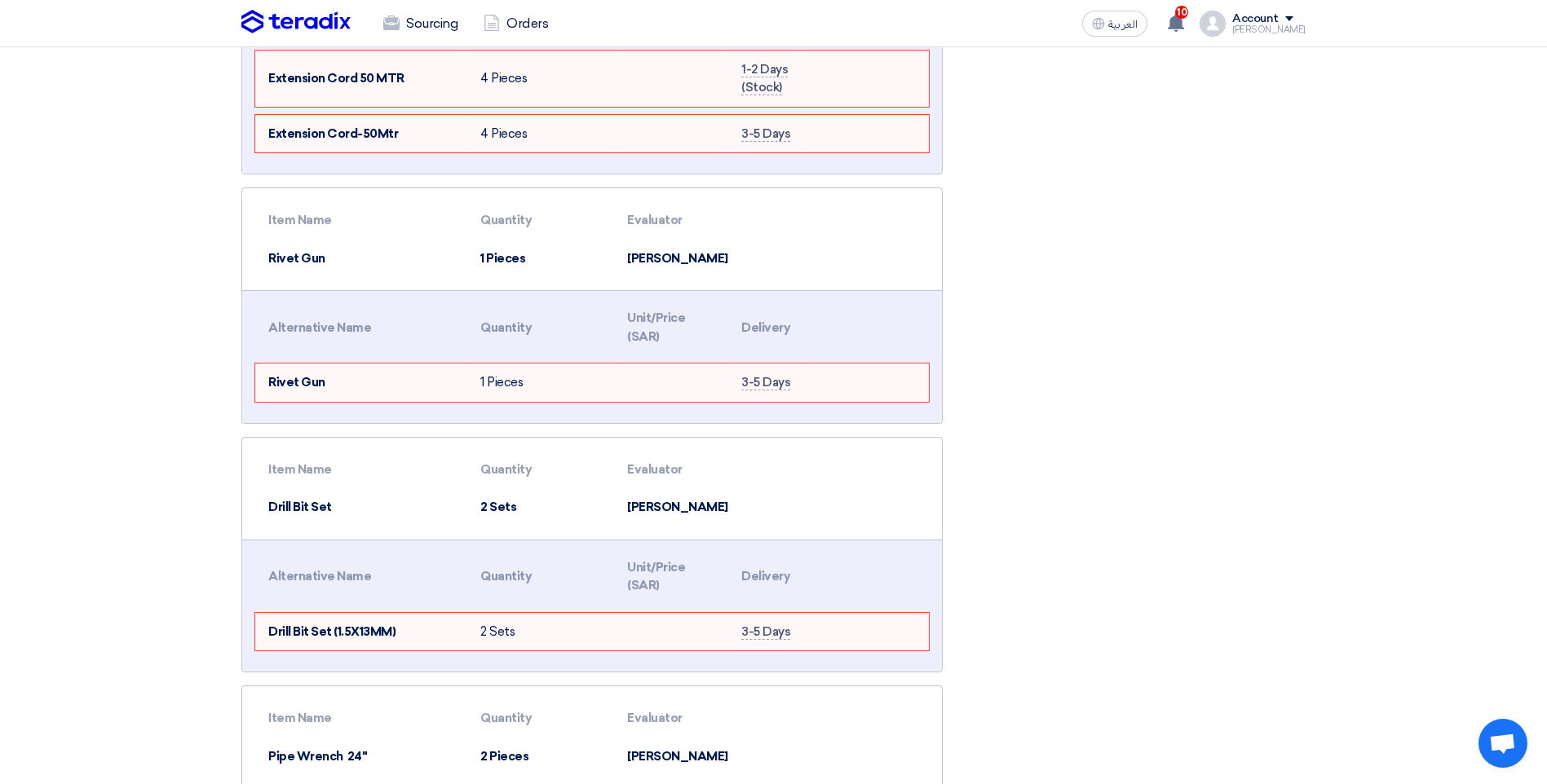
click at [854, 451] on th at bounding box center [892, 470] width 111 height 39
click at [871, 240] on td at bounding box center [892, 259] width 111 height 39
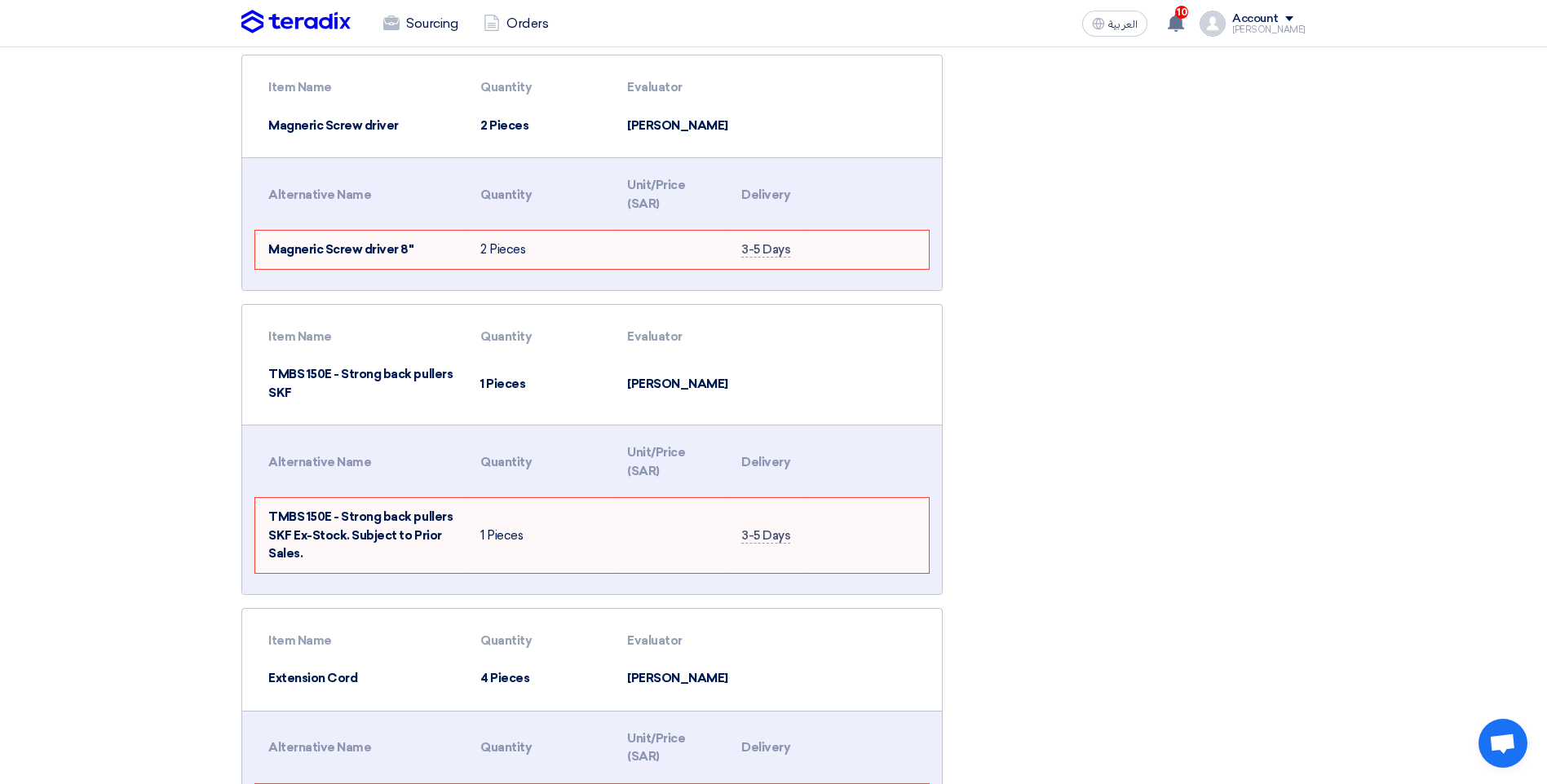
click at [899, 659] on td at bounding box center [892, 678] width 111 height 39
click at [903, 385] on div "Item Name Quantity Evaluator TMBS 150E - Strong back pullers SKF 1 Pieces [PERS…" at bounding box center [592, 365] width 700 height 120
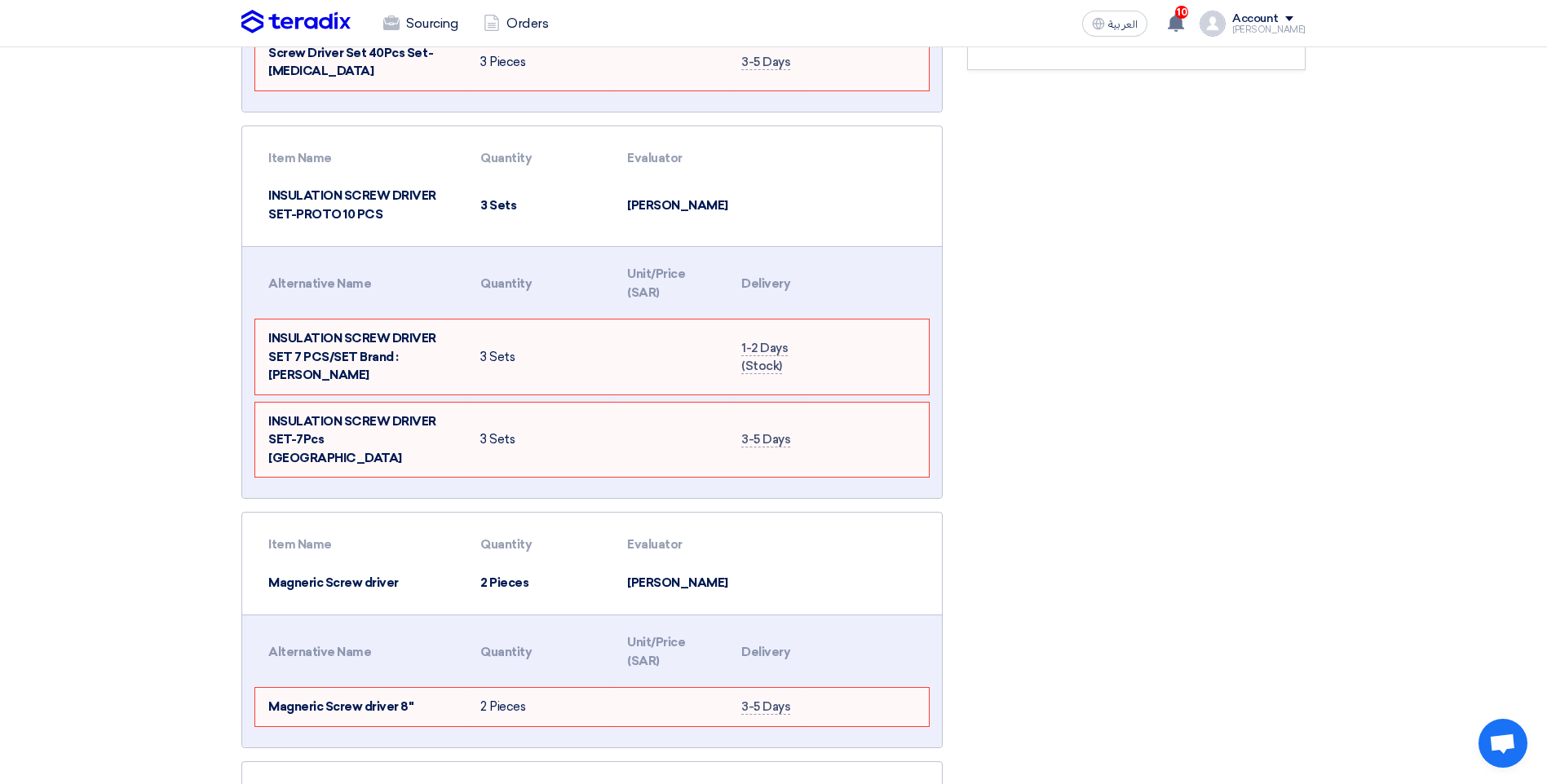
scroll to position [408, 0]
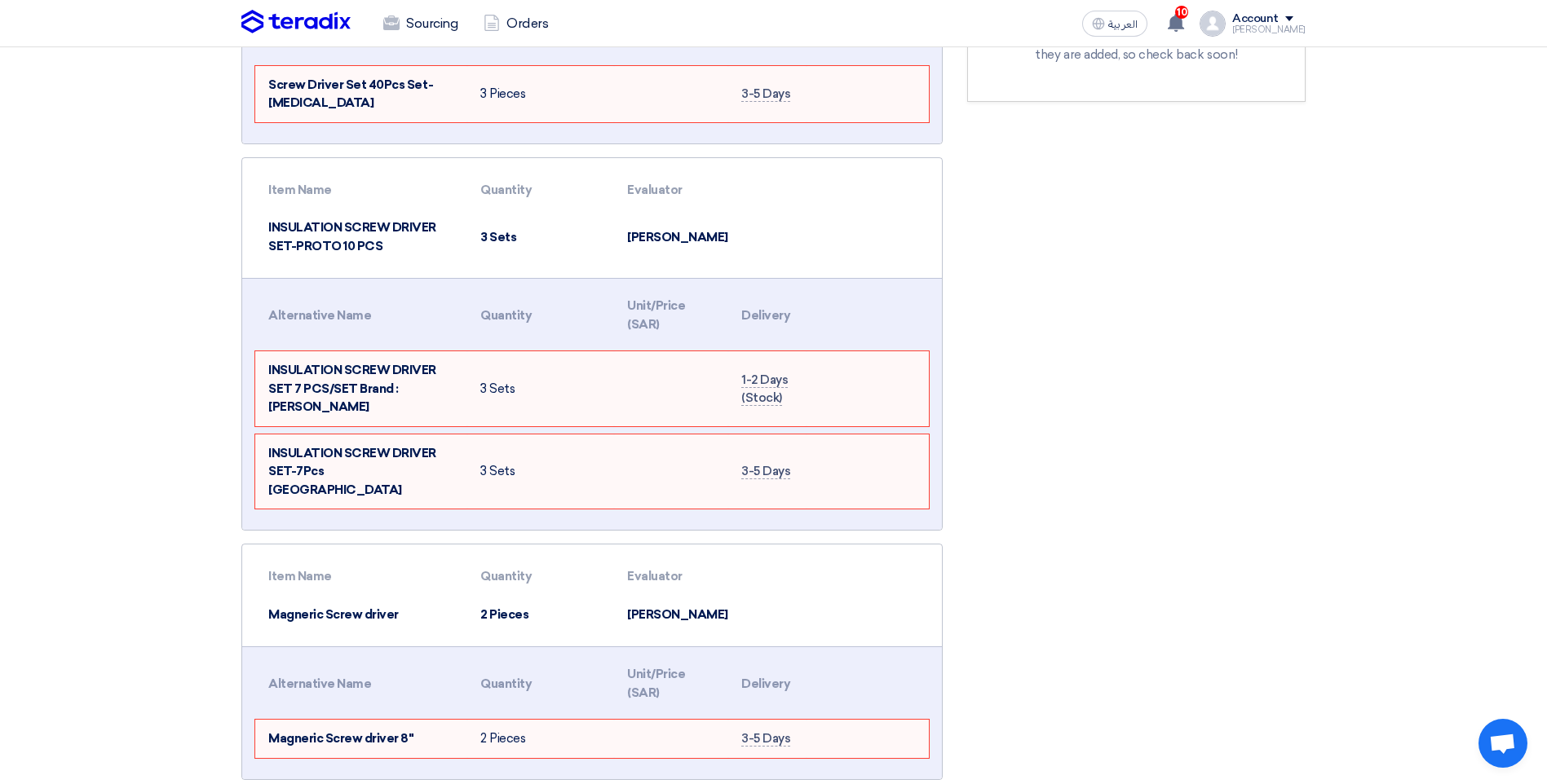
click at [892, 557] on th at bounding box center [892, 576] width 111 height 39
click at [895, 236] on td at bounding box center [892, 237] width 111 height 56
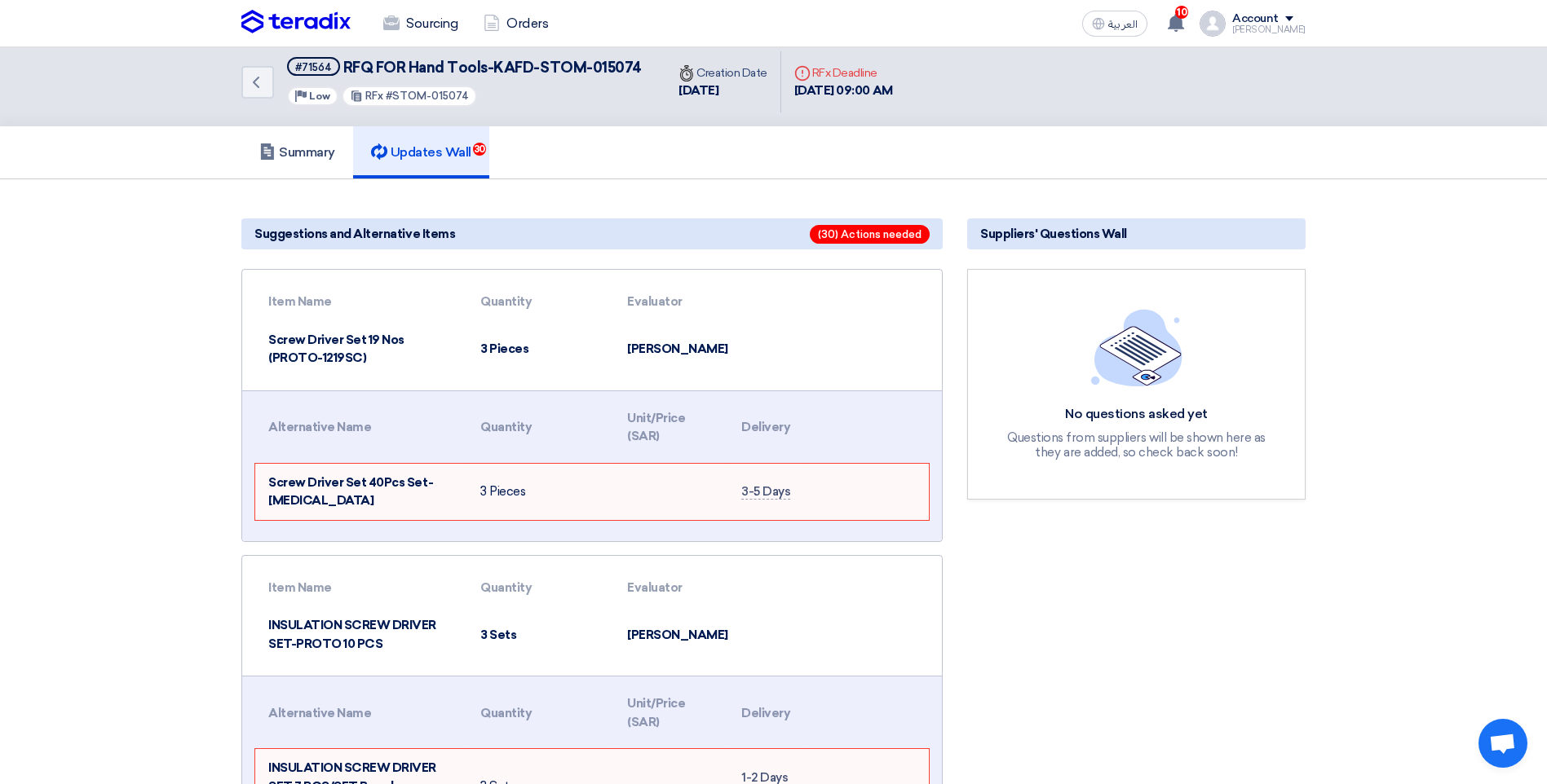
scroll to position [0, 0]
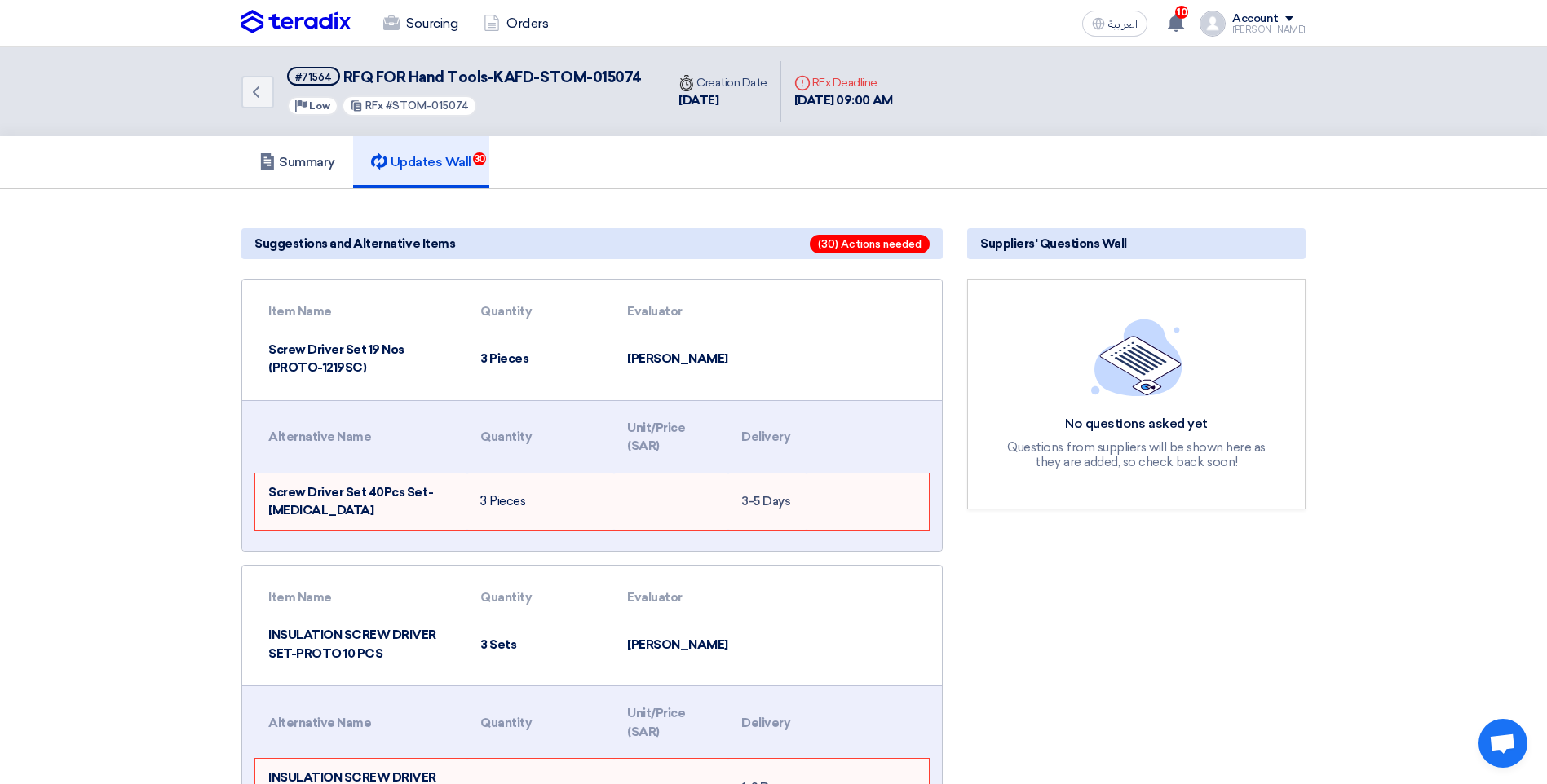
click at [900, 348] on td at bounding box center [892, 359] width 111 height 56
click at [459, 167] on h5 "Updates Wall 30" at bounding box center [421, 162] width 101 height 16
drag, startPoint x: 796, startPoint y: 96, endPoint x: 955, endPoint y: 112, distance: 159.8
click at [955, 112] on div "Back #71564 RFQ FOR Hand Tools-KAFD-STOM-015074 Priority Low RFx #STOM-015074 T…" at bounding box center [774, 91] width 1065 height 89
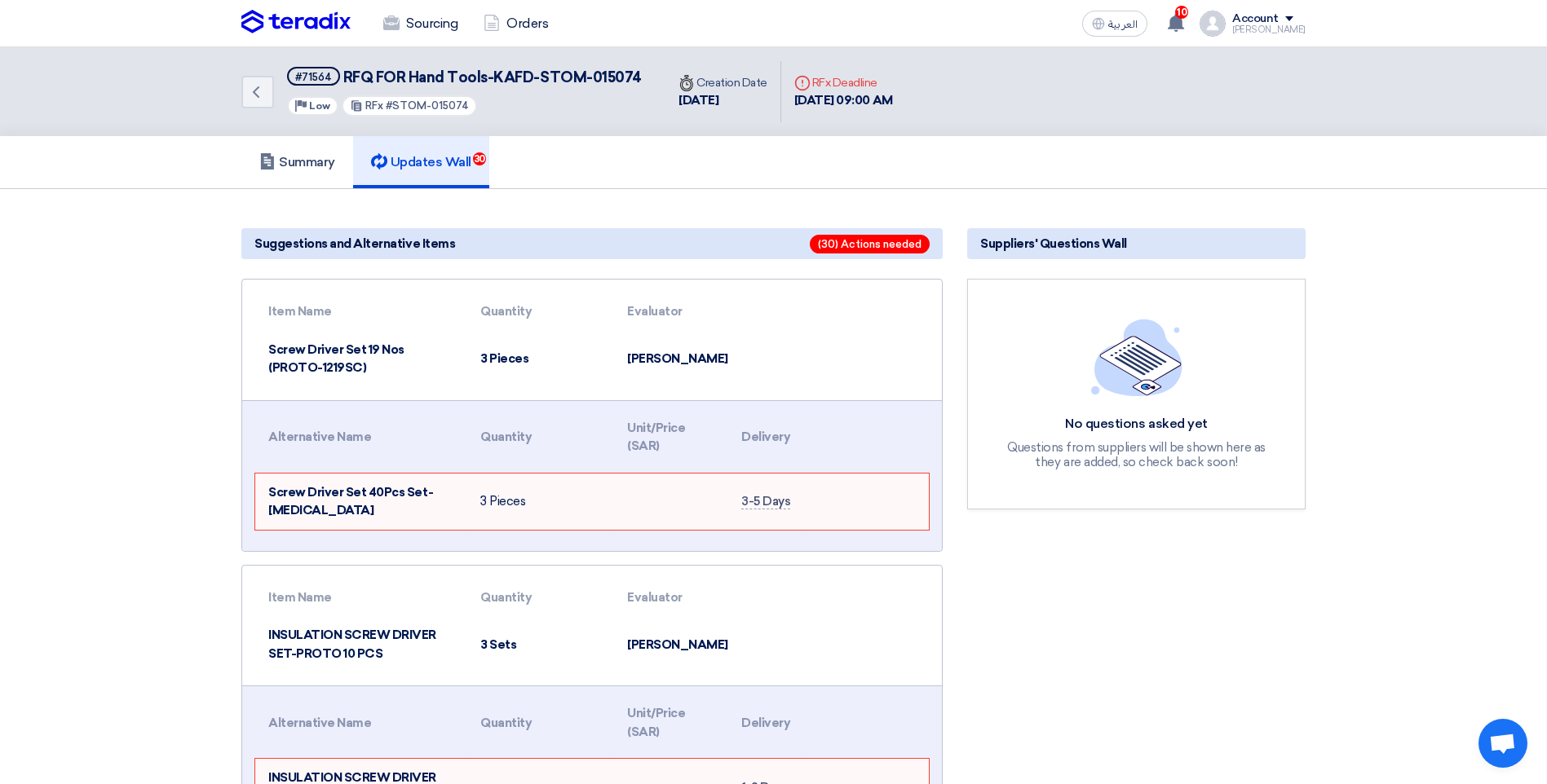
click at [806, 83] on icon "Deadline" at bounding box center [802, 83] width 16 height 16
click at [298, 166] on h5 "Summary" at bounding box center [297, 162] width 76 height 16
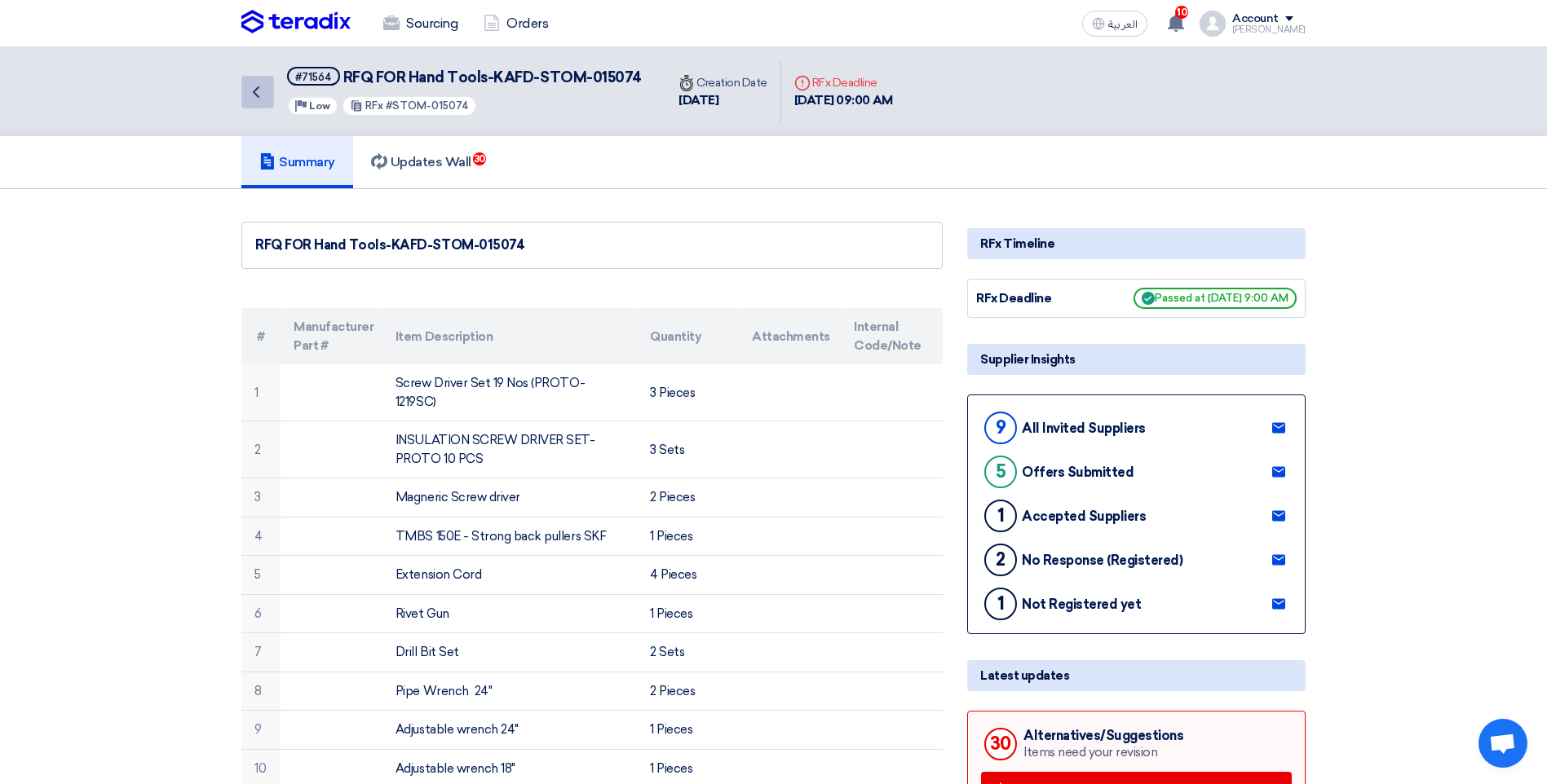
click at [261, 95] on icon "Back" at bounding box center [256, 92] width 20 height 20
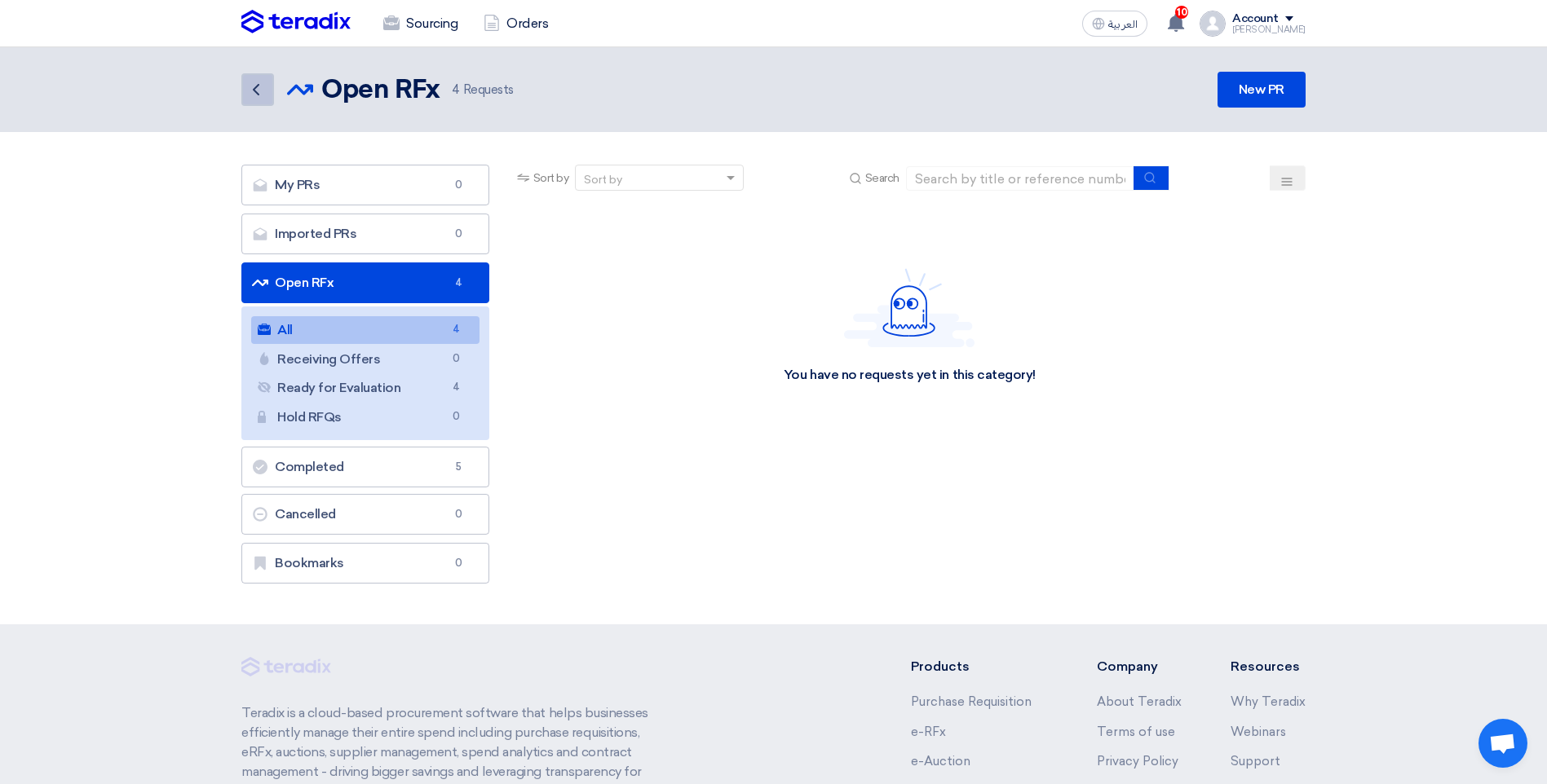
click at [258, 95] on use at bounding box center [256, 89] width 7 height 11
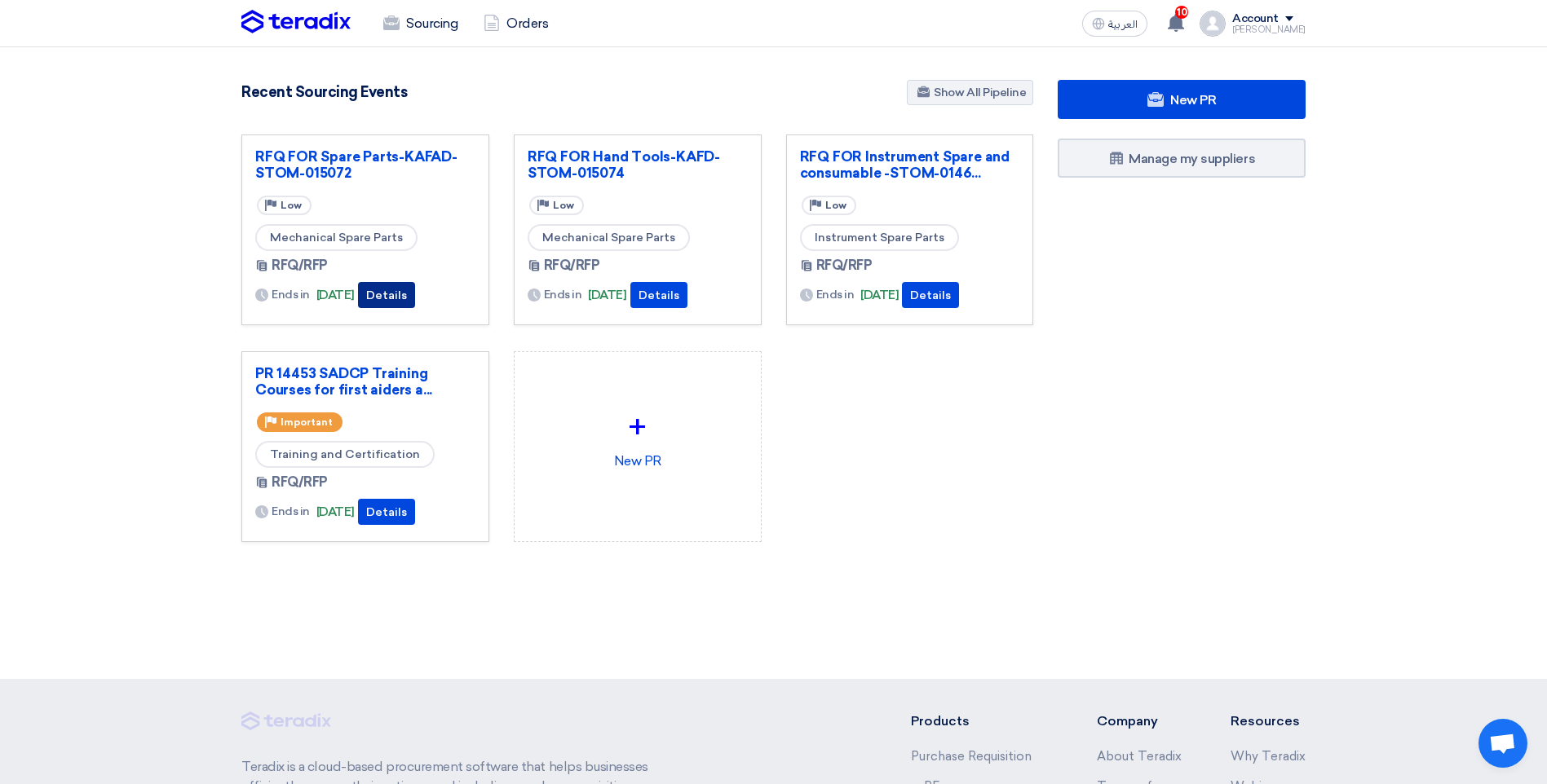
click at [415, 290] on button "Details" at bounding box center [387, 295] width 57 height 26
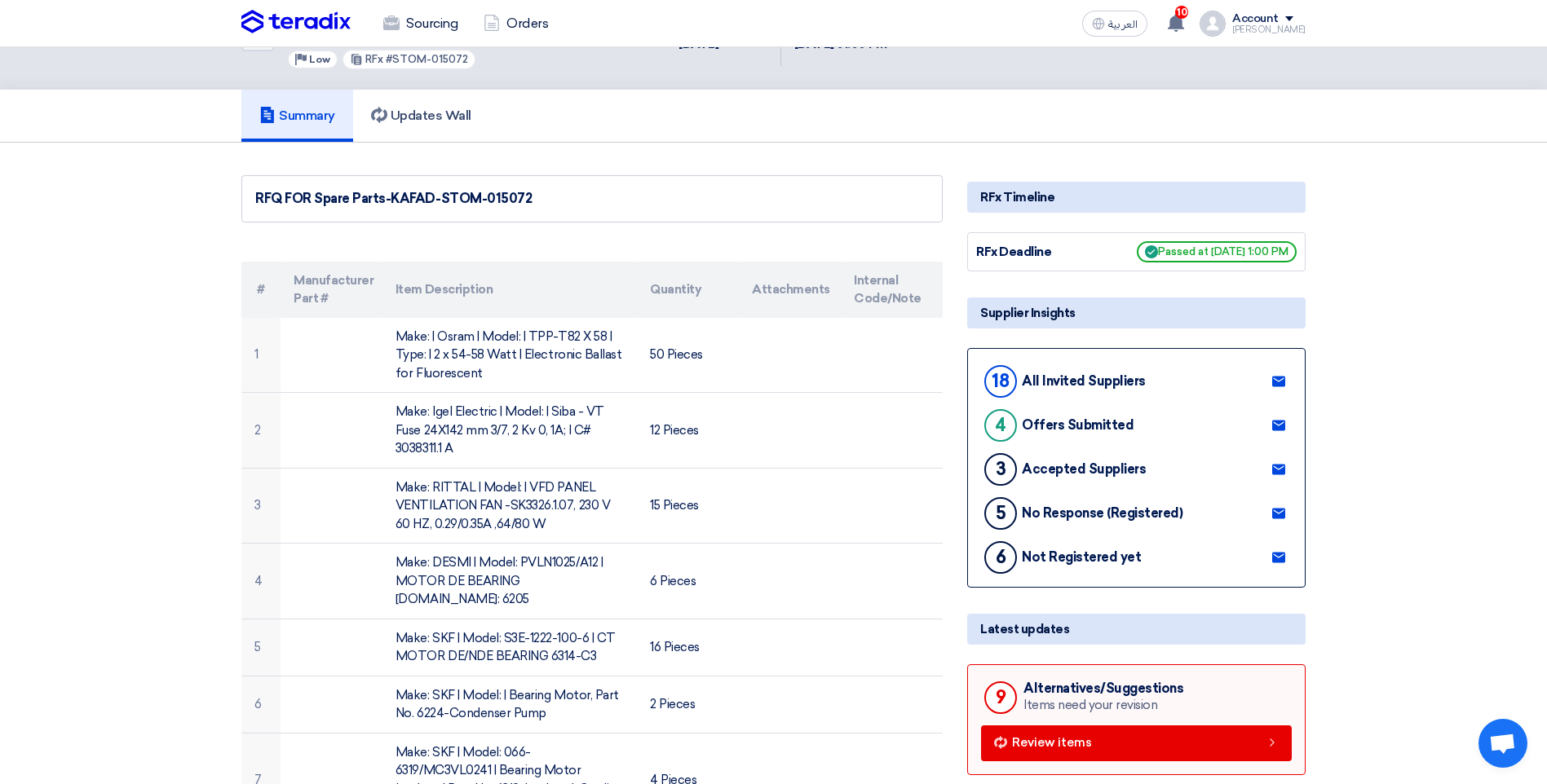
scroll to position [489, 0]
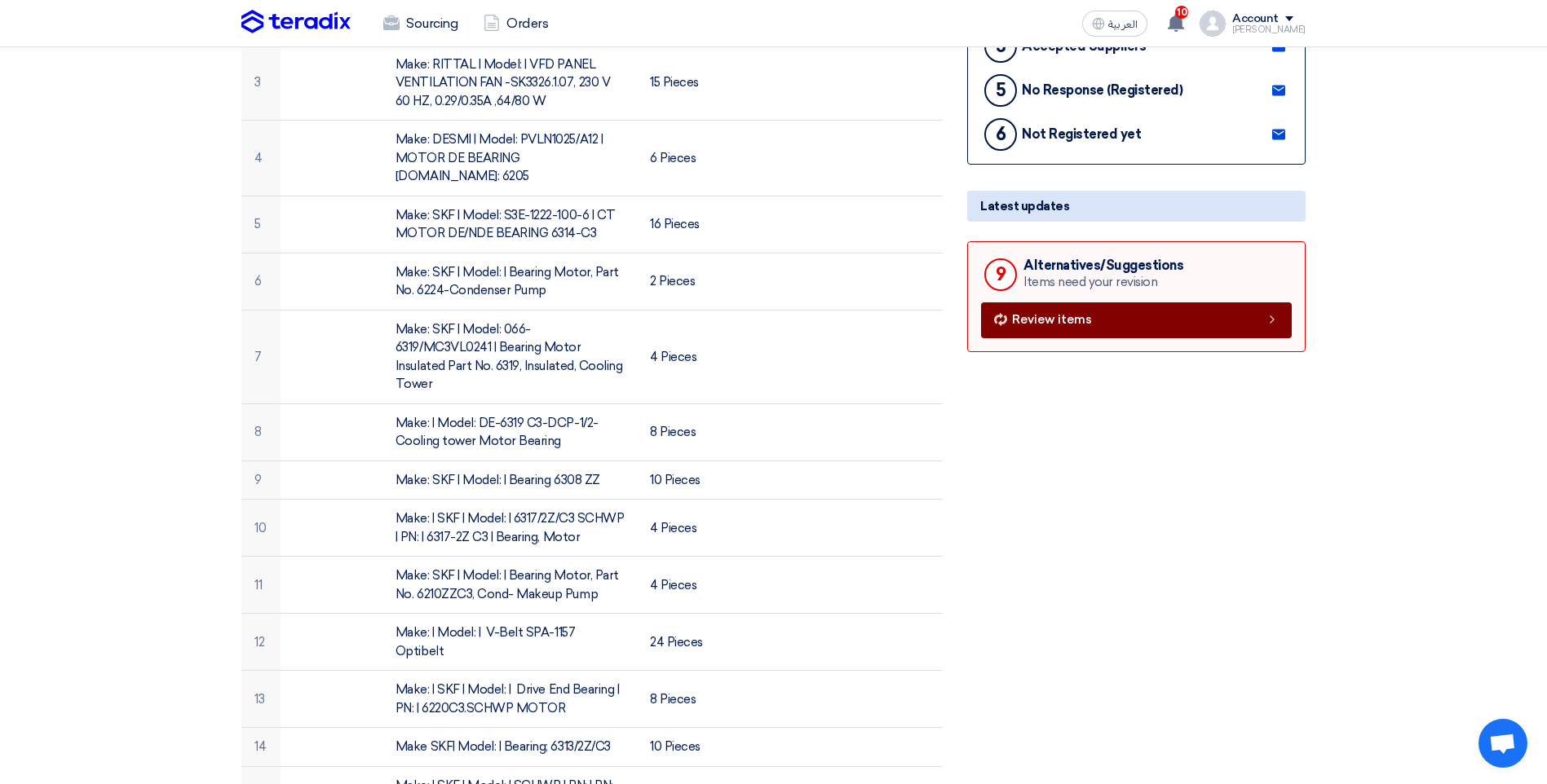
click at [1077, 314] on span "Review items" at bounding box center [1051, 320] width 80 height 12
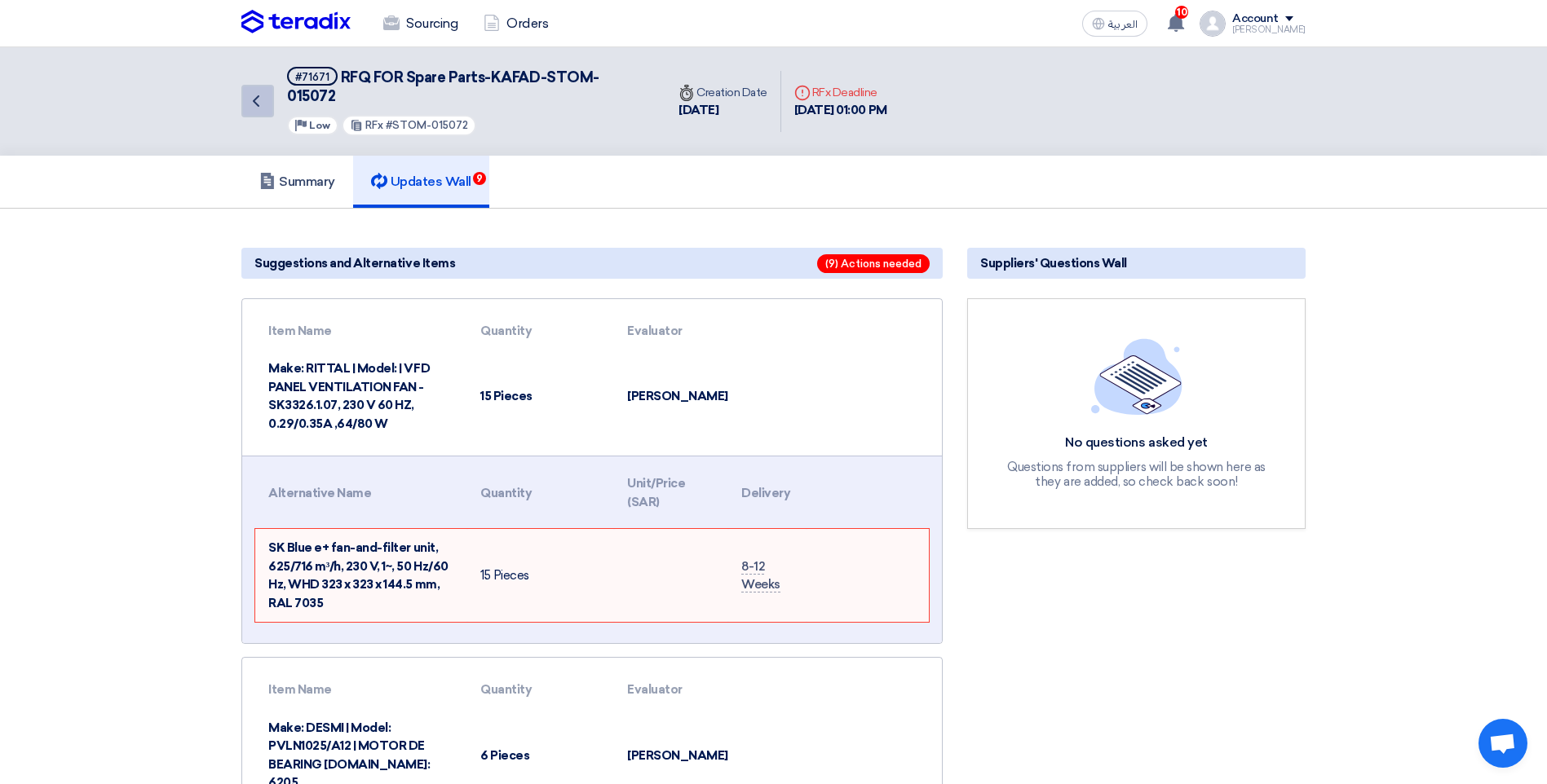
click at [259, 95] on icon "Back" at bounding box center [256, 101] width 20 height 20
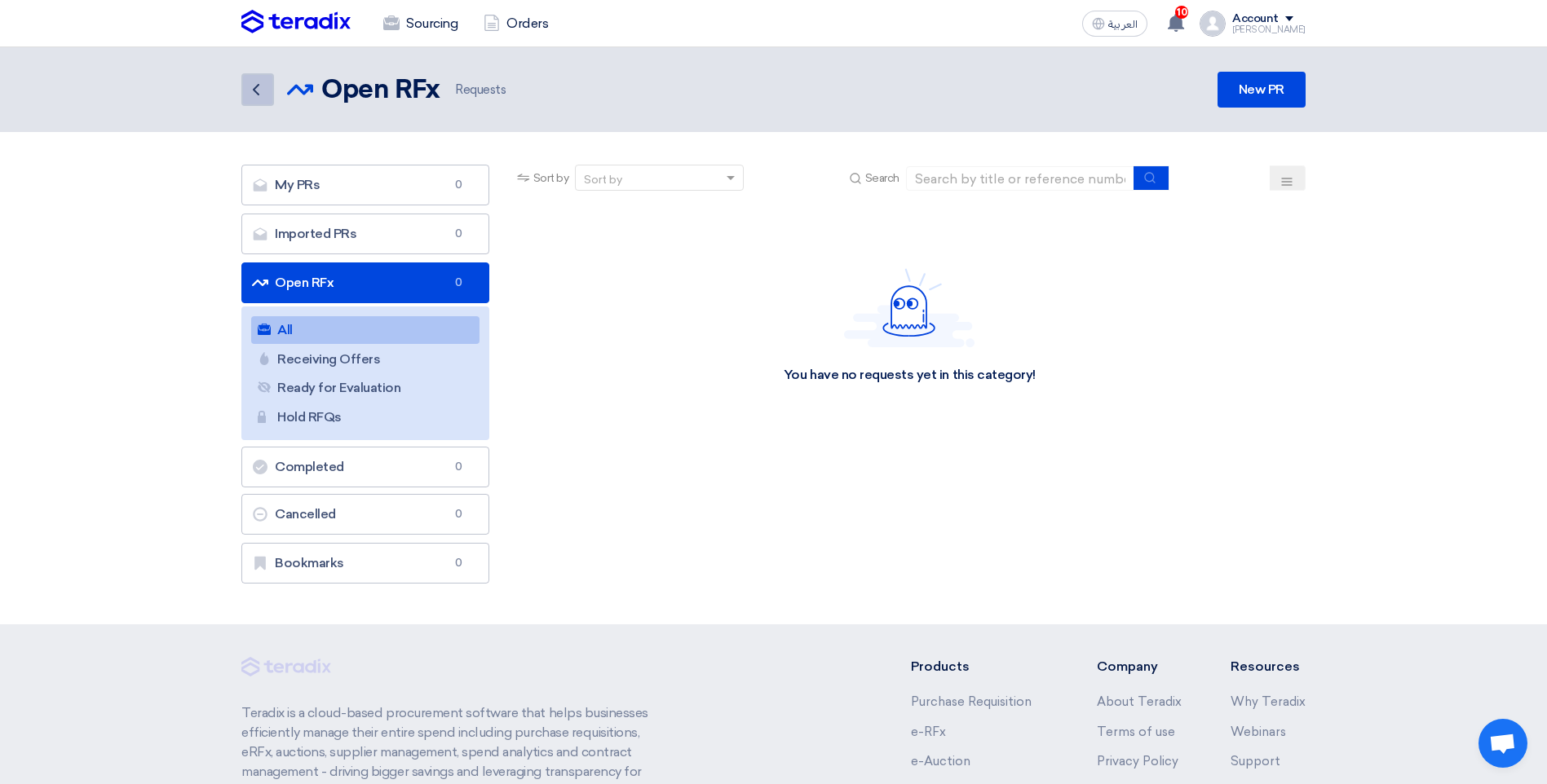
click at [259, 95] on icon "Back" at bounding box center [256, 89] width 20 height 20
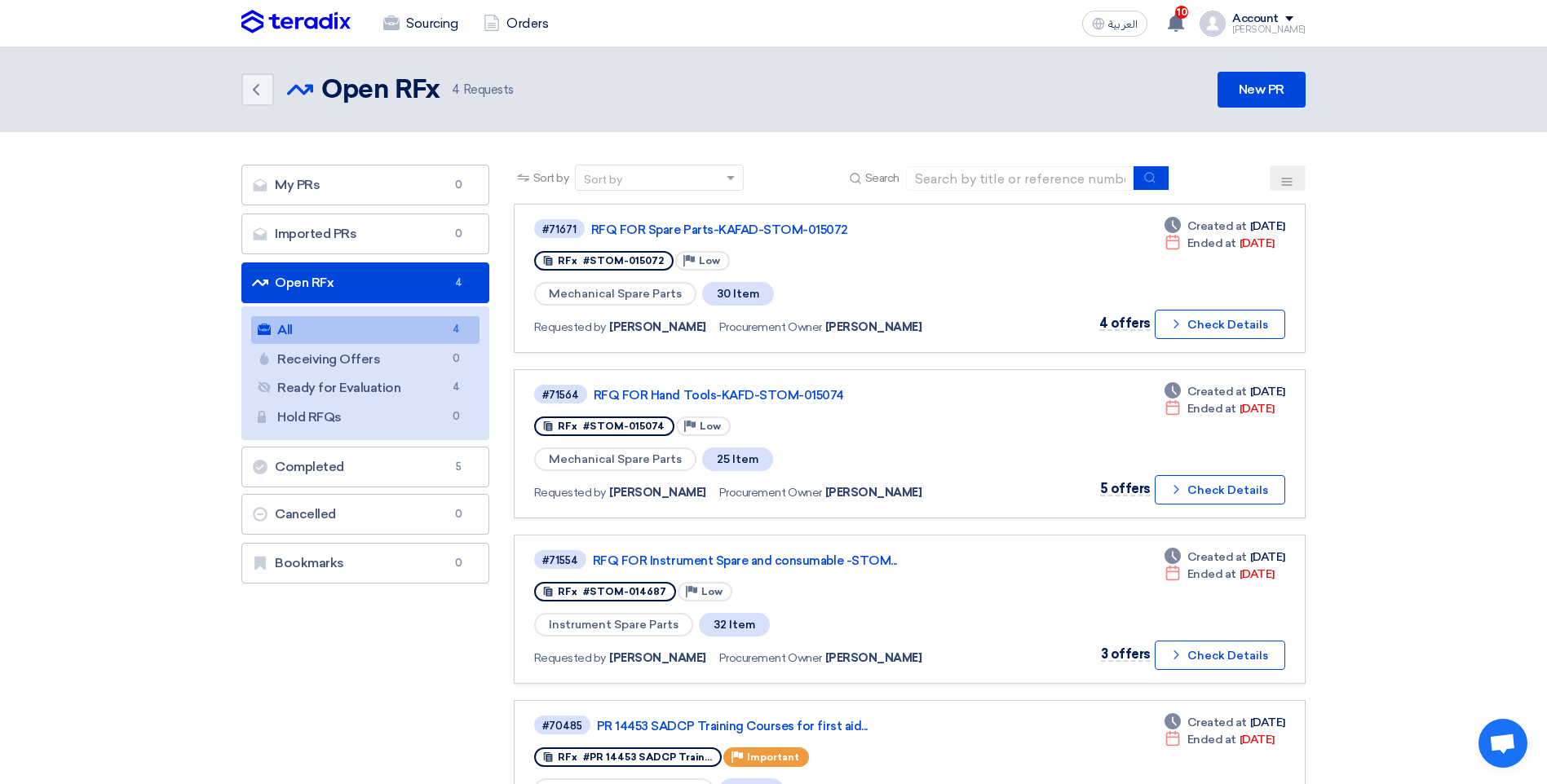
click at [1290, 28] on div "[PERSON_NAME]" at bounding box center [1269, 30] width 73 height 9
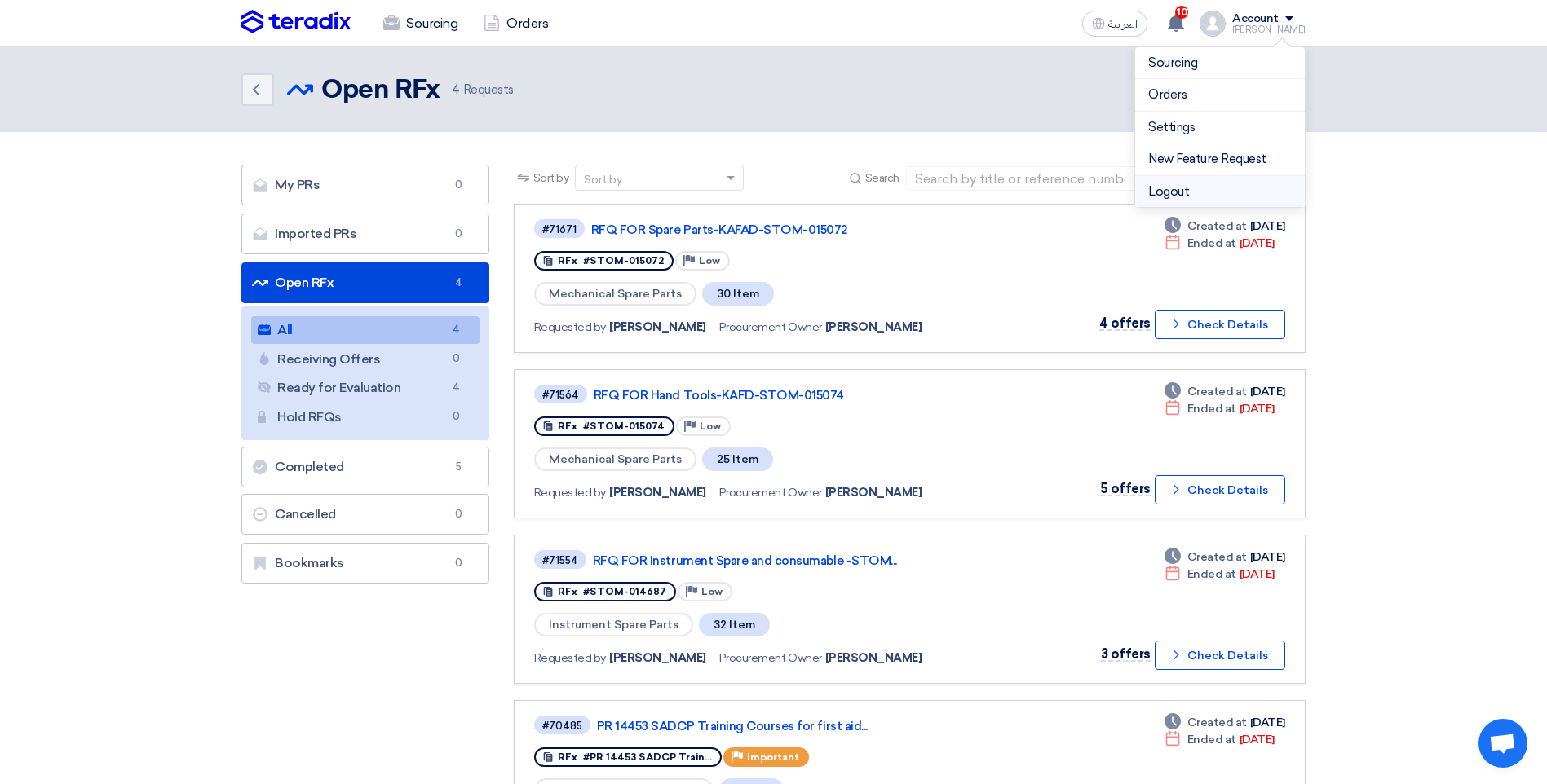
click at [1174, 186] on li "Logout" at bounding box center [1220, 192] width 169 height 32
